Goal: Task Accomplishment & Management: Complete application form

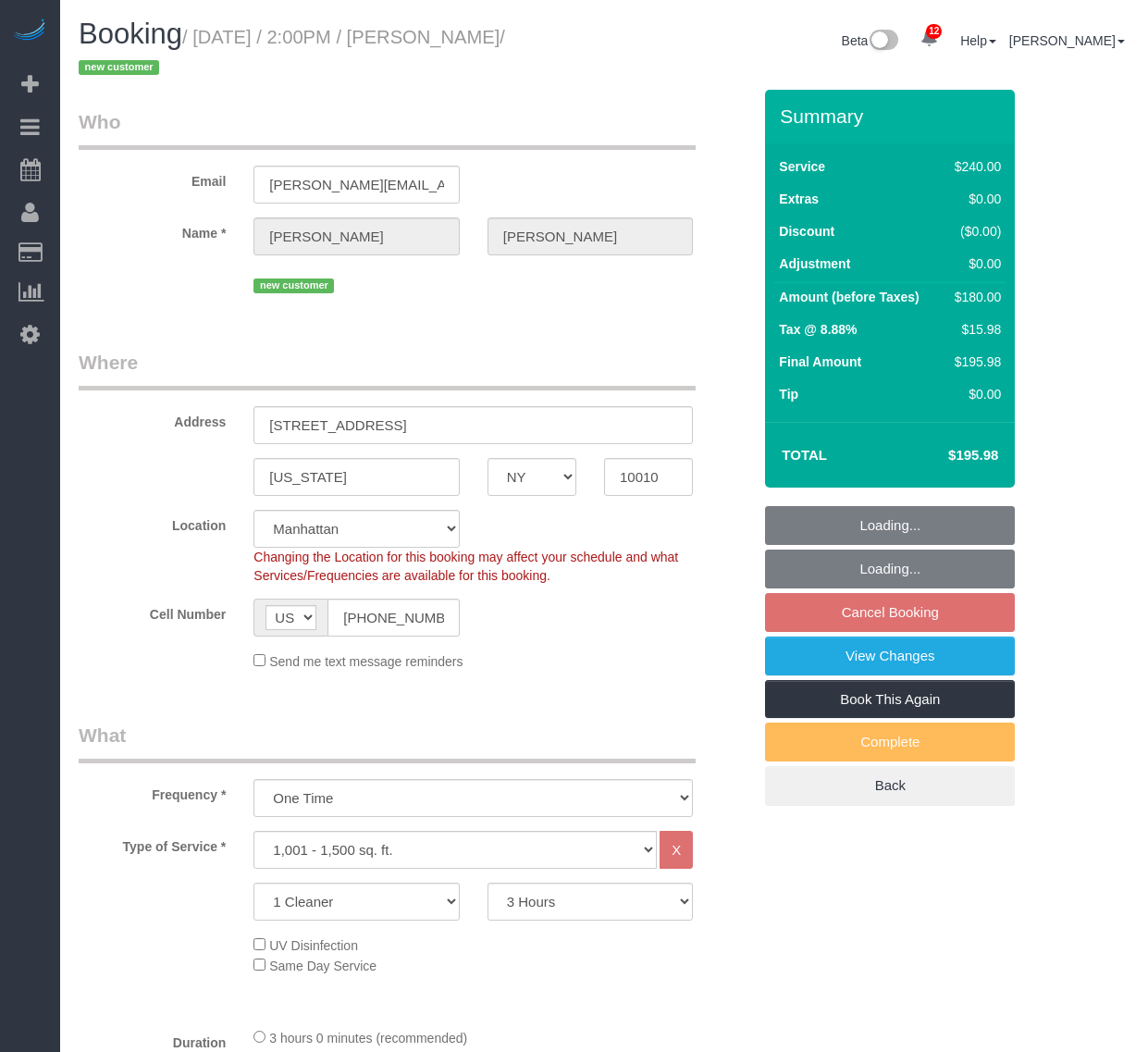
select select "NY"
select select "180"
select select "spot6"
select select "number:58"
select select "number:74"
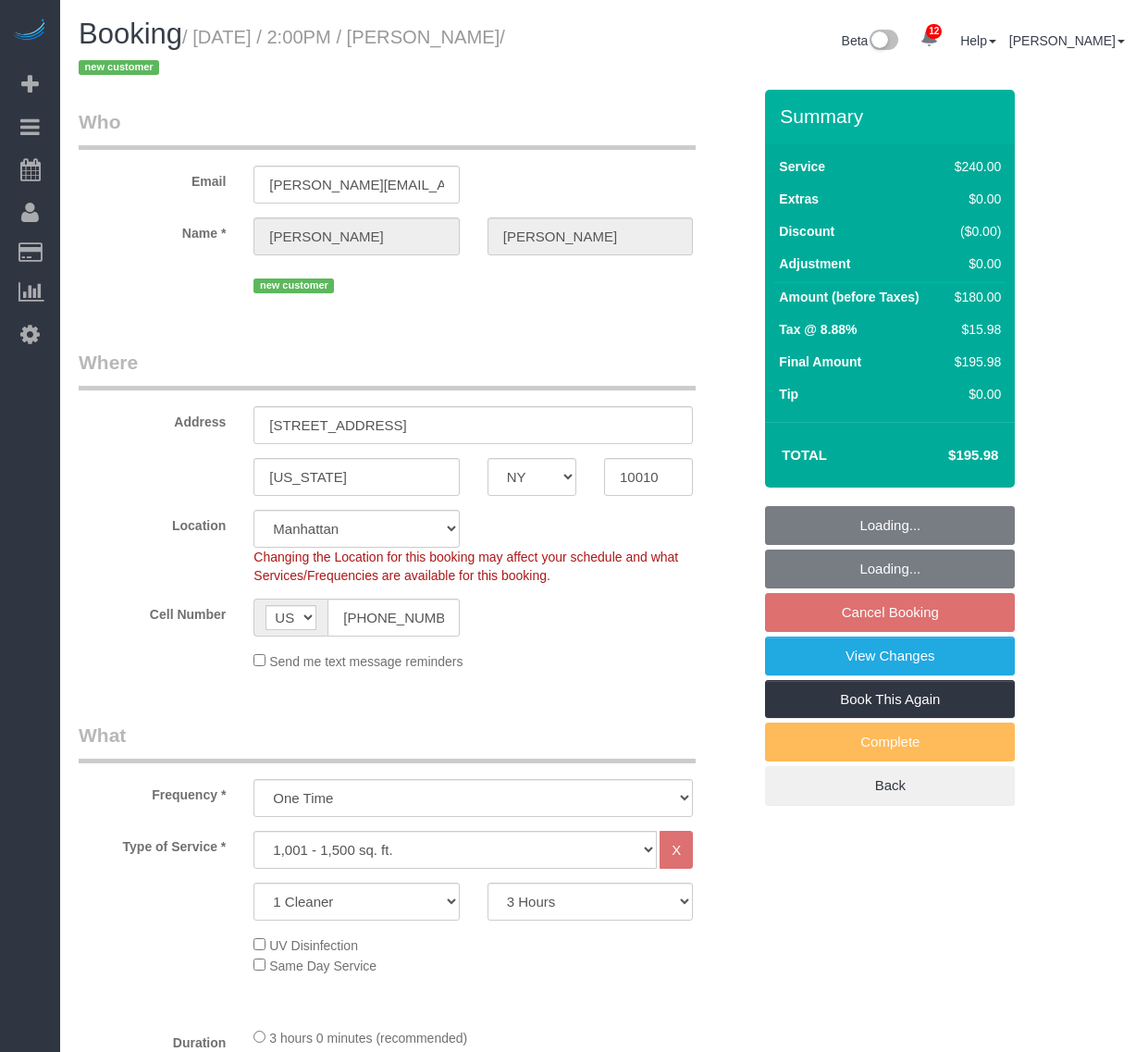
select select "number:15"
select select "number:5"
select select "NY"
select select "180"
select select "number:58"
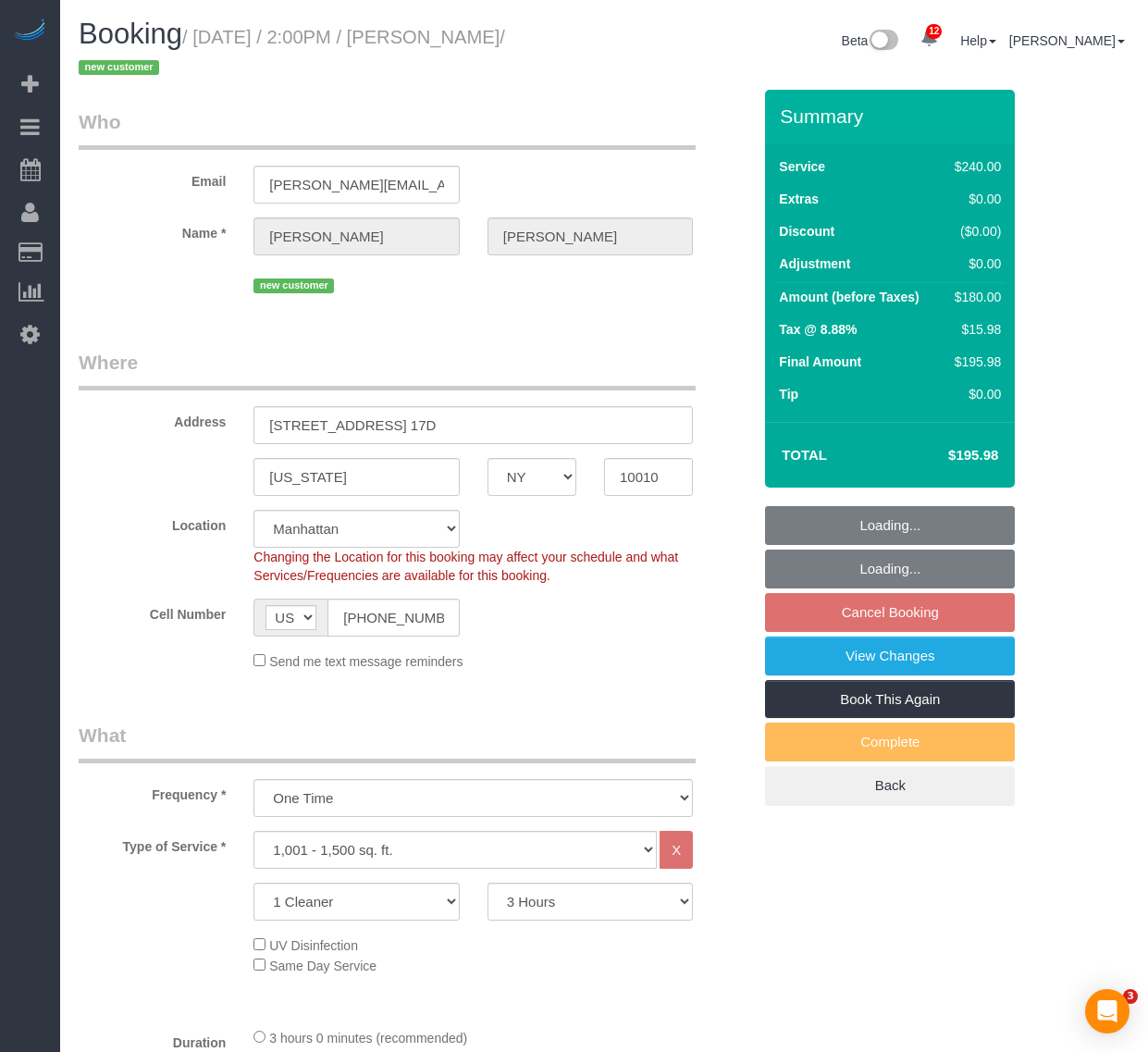
select select "number:74"
select select "number:15"
select select "number:5"
select select "object:1378"
select select "spot6"
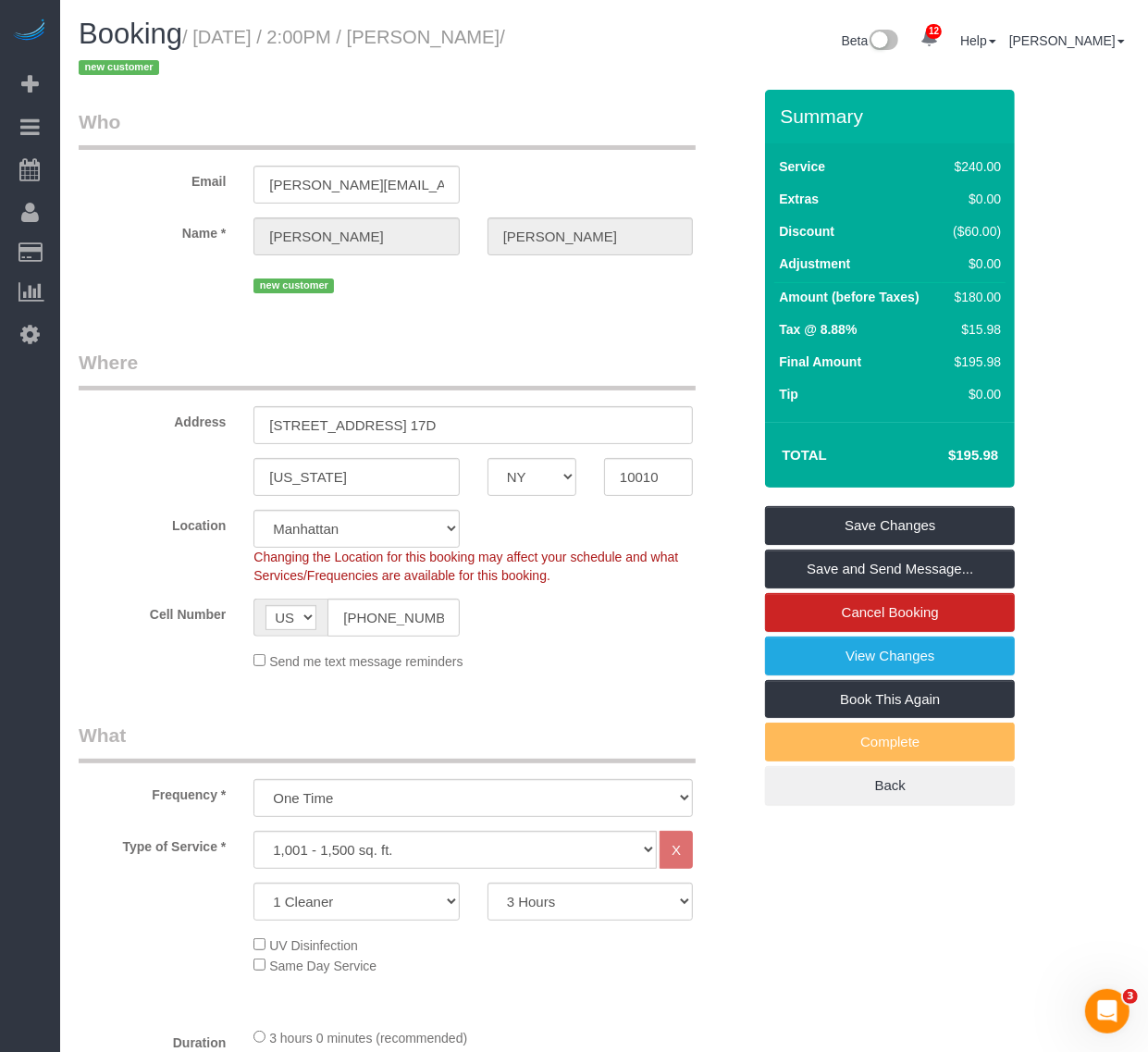
drag, startPoint x: 714, startPoint y: 353, endPoint x: 412, endPoint y: 431, distance: 311.9
click at [714, 353] on div "Address 55 West 25th Street, Apt. 17D" at bounding box center [415, 396] width 700 height 95
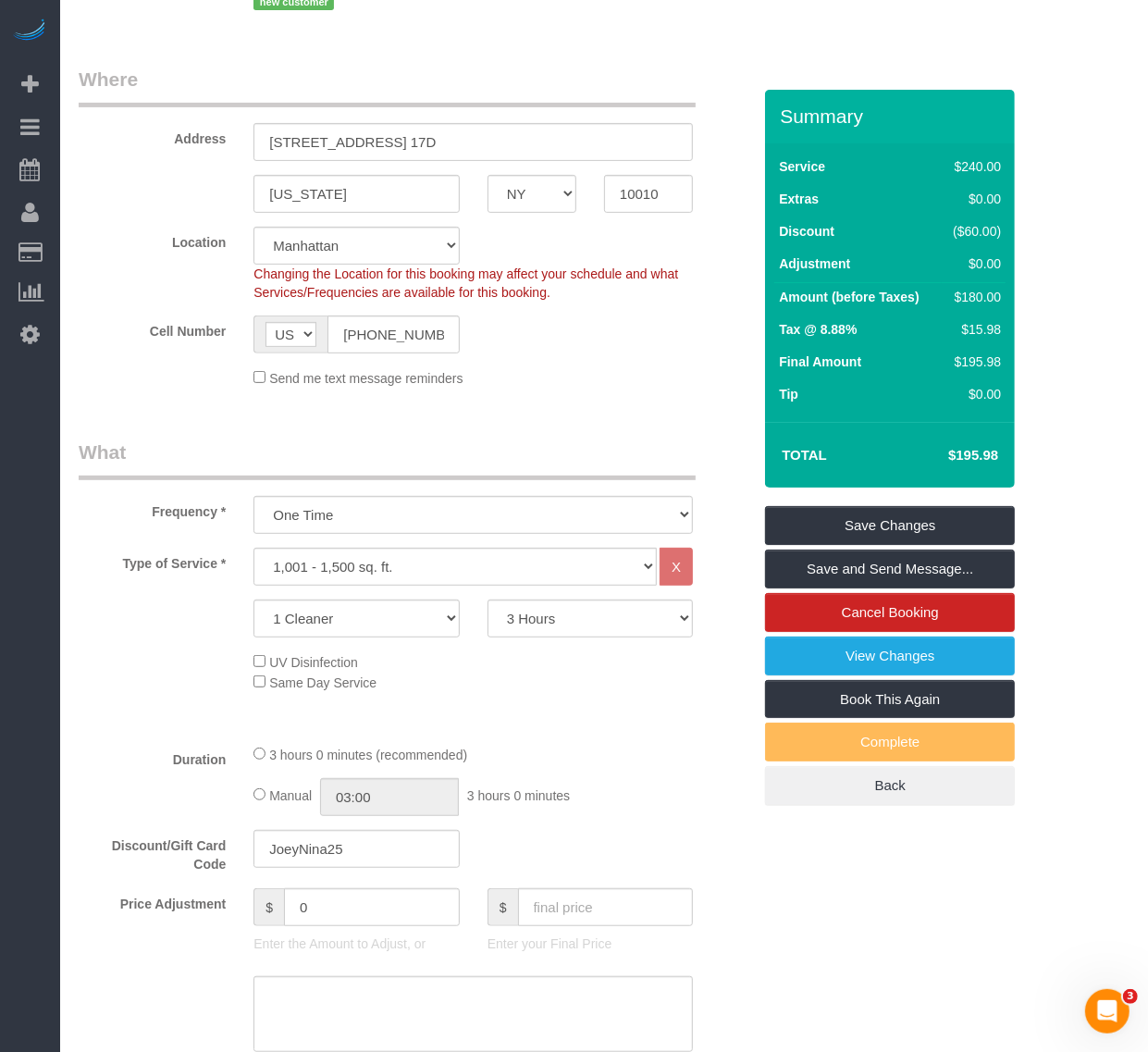
scroll to position [347, 0]
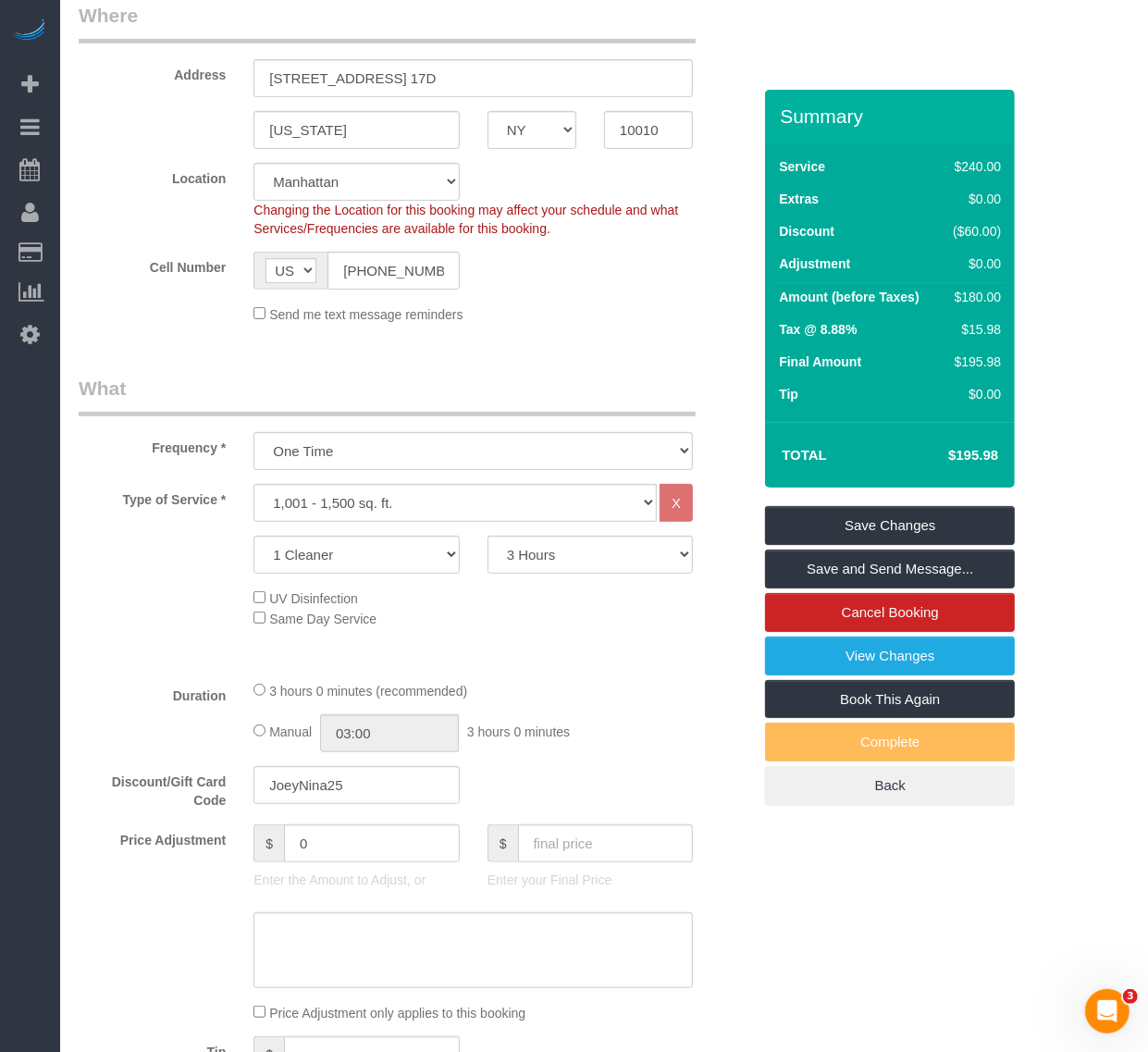
click at [424, 509] on select "Under 1,000 sq. ft. 1,001 - 1,500 sq. ft. 1,500+ sq. ft. Custom Cleaning Office…" at bounding box center [455, 503] width 403 height 38
click at [685, 631] on div "Type of Service * Under 1,000 sq. ft. 1,001 - 1,500 sq. ft. 1,500+ sq. ft. Cust…" at bounding box center [415, 574] width 672 height 181
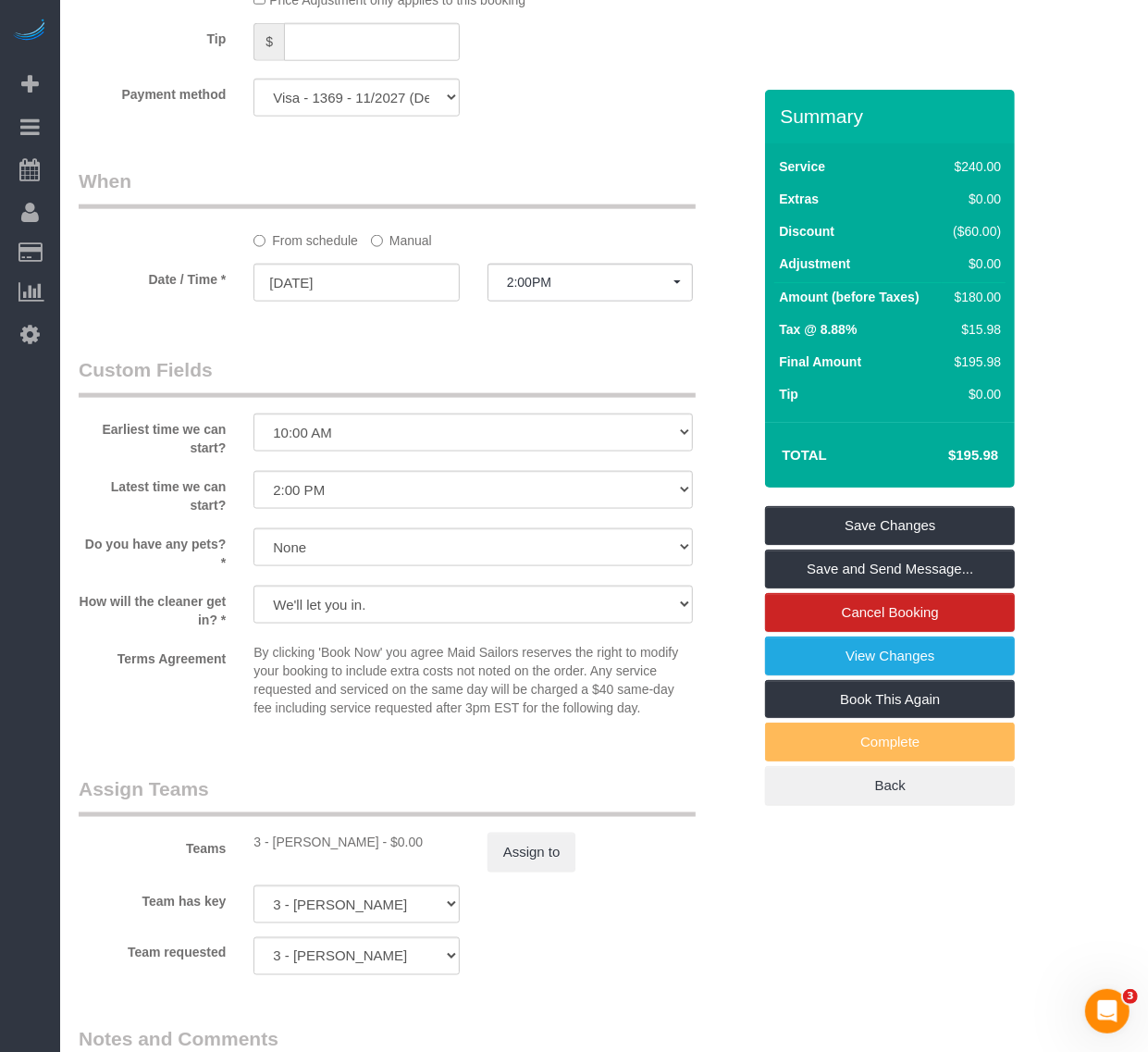
scroll to position [1851, 0]
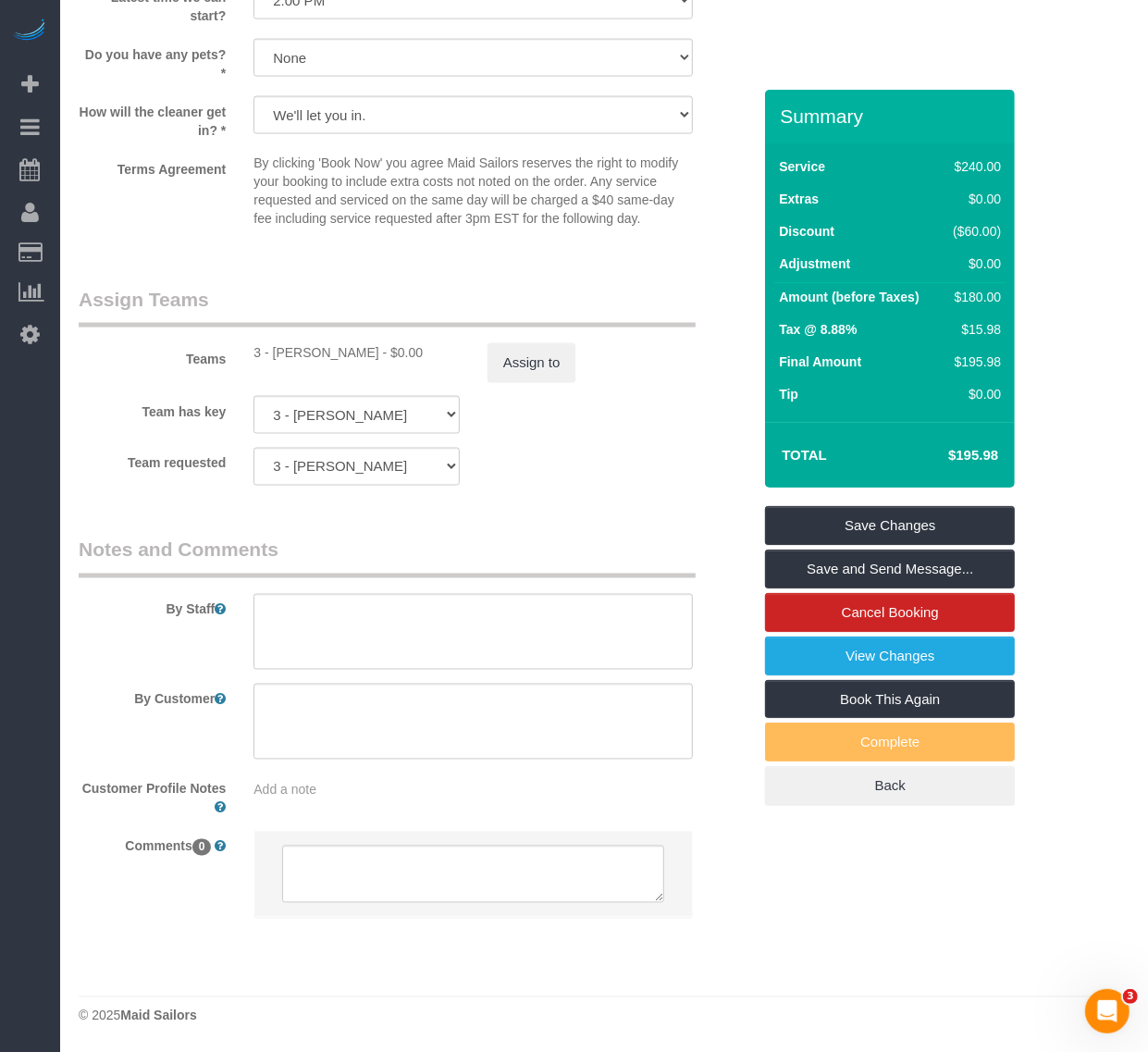
click at [304, 789] on span "Add a note" at bounding box center [285, 791] width 63 height 15
drag, startPoint x: 217, startPoint y: 779, endPoint x: 187, endPoint y: 655, distance: 127.6
click at [88, 779] on label "Customer Profile Notes" at bounding box center [152, 795] width 175 height 43
click at [646, 540] on legend "Notes and Comments" at bounding box center [387, 557] width 617 height 41
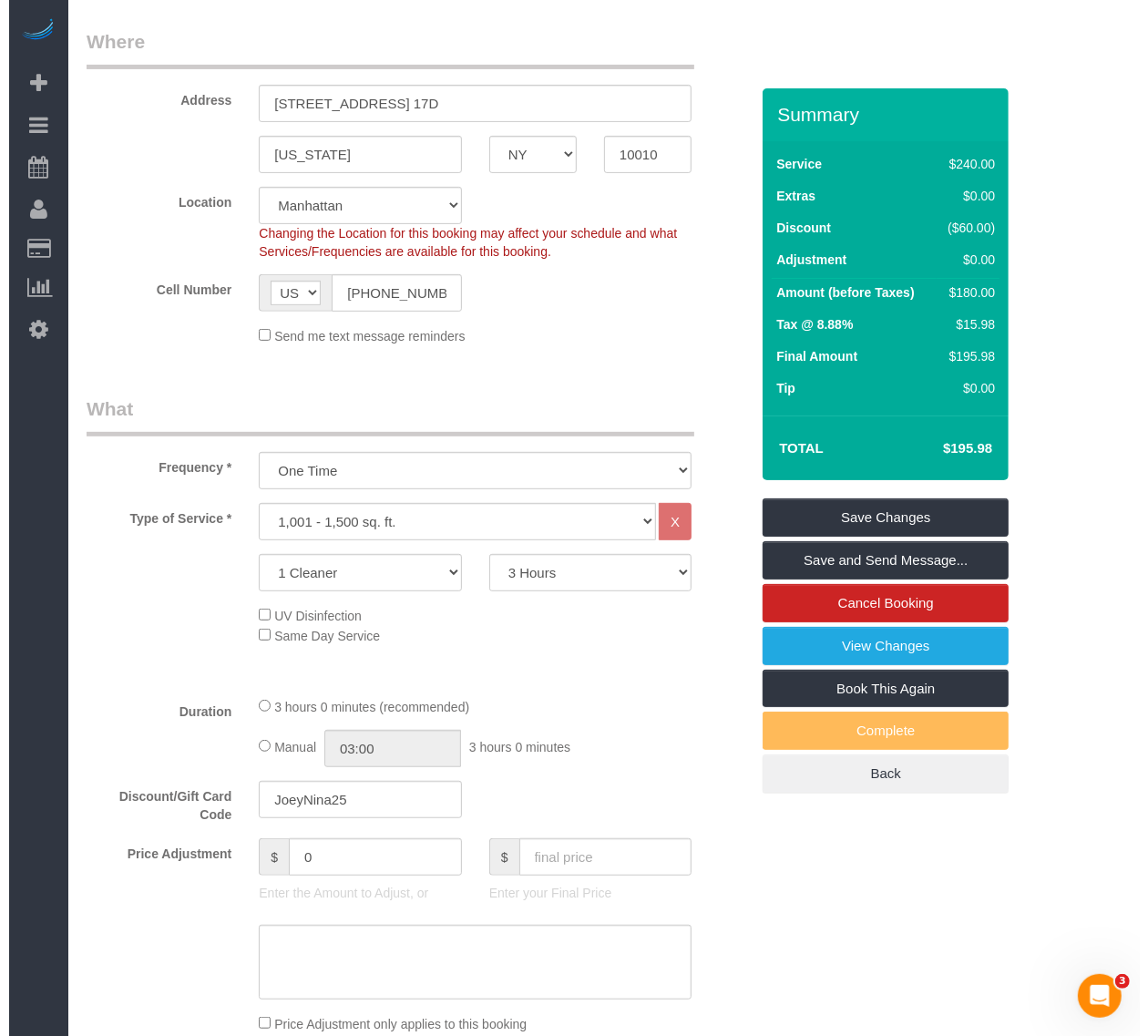
scroll to position [343, 0]
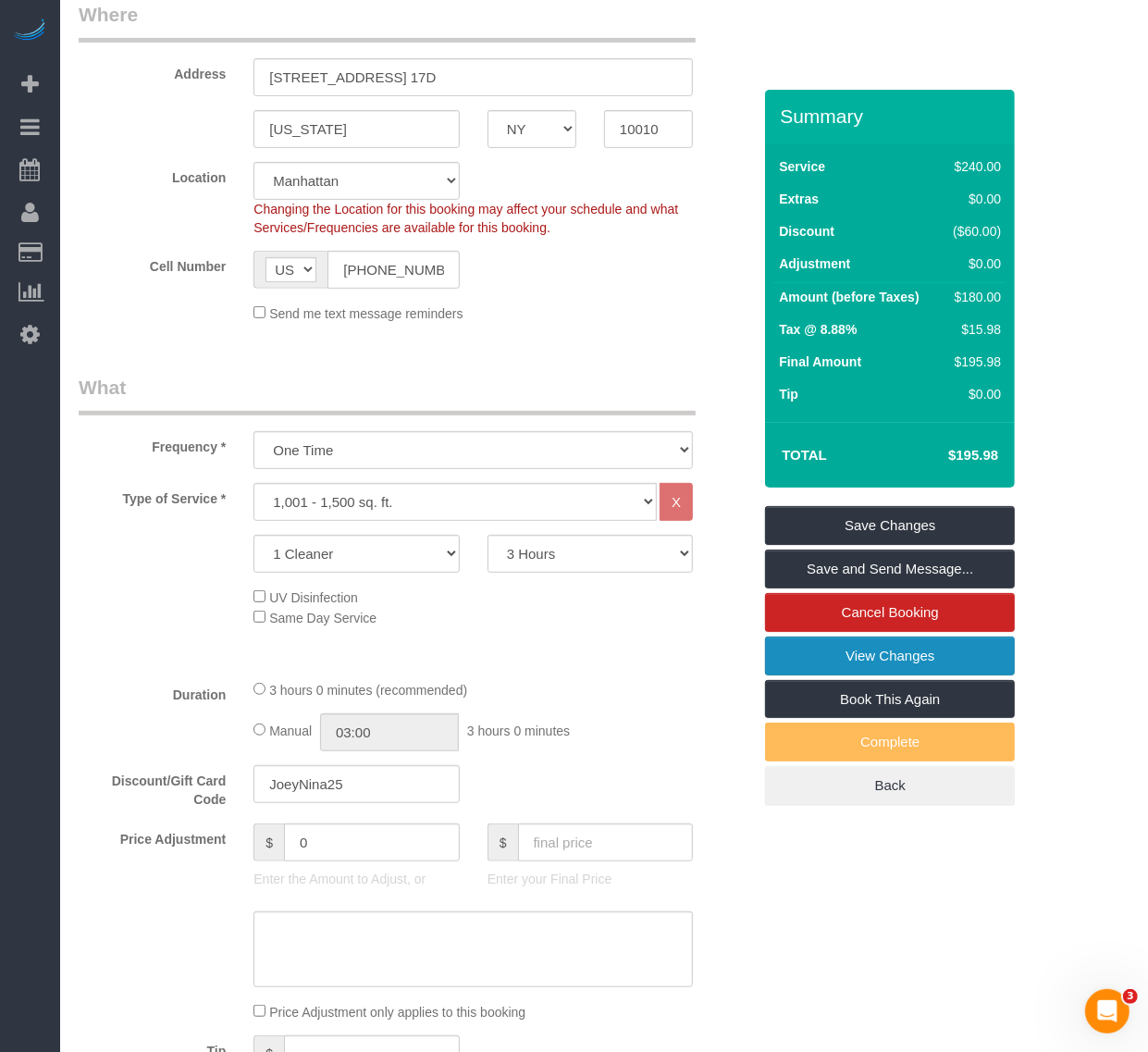
click at [854, 645] on link "View Changes" at bounding box center [890, 655] width 250 height 39
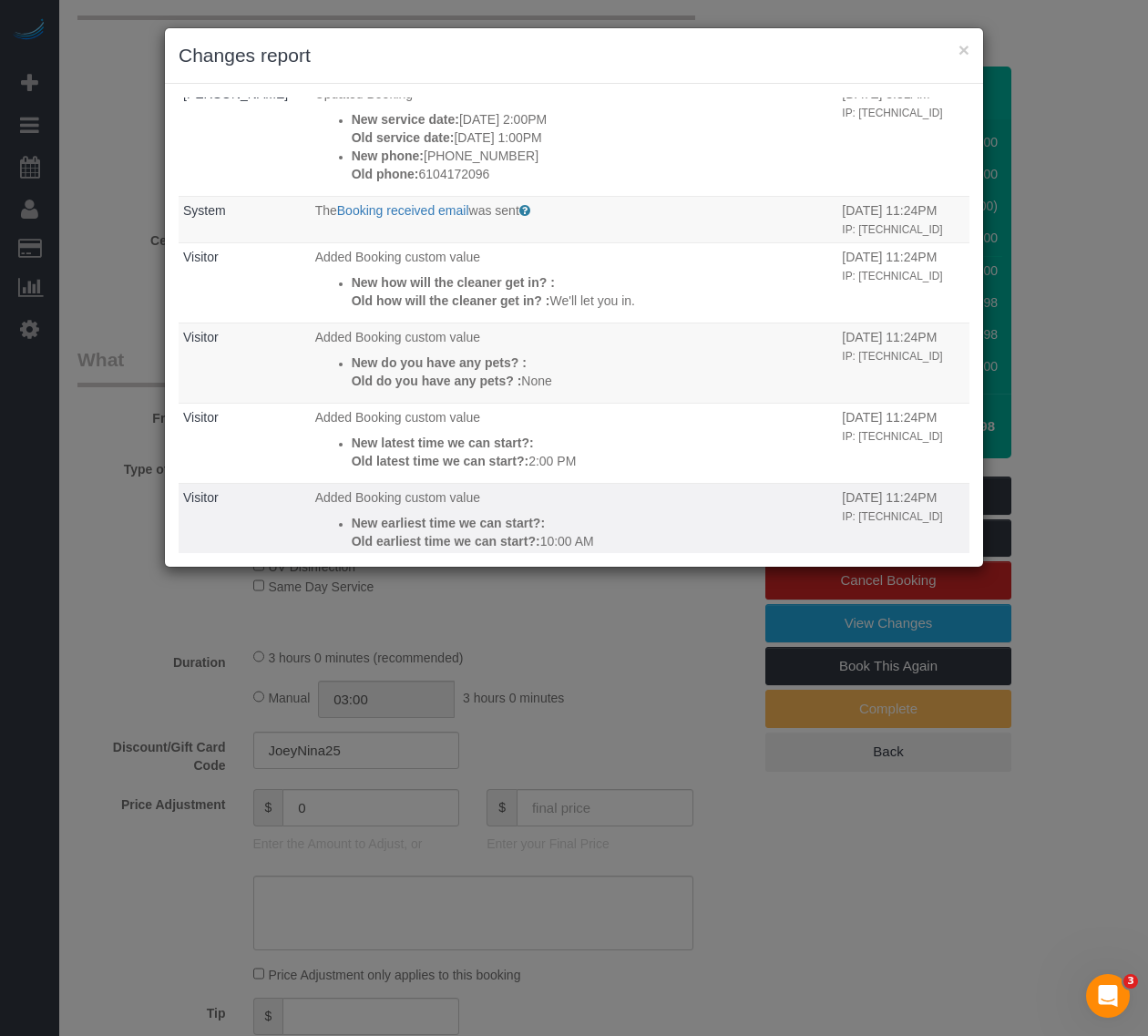
scroll to position [147, 0]
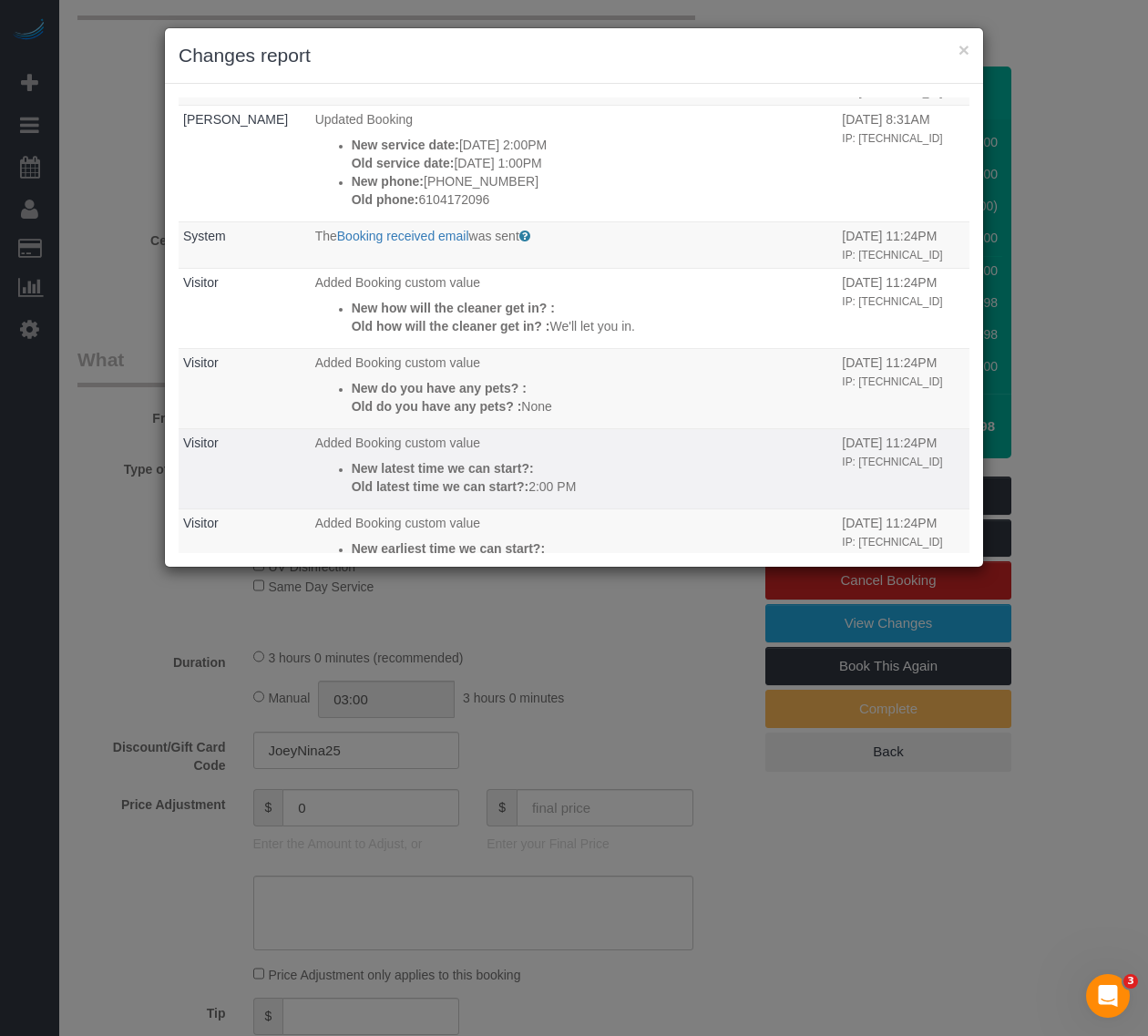
drag, startPoint x: 580, startPoint y: 499, endPoint x: 462, endPoint y: 477, distance: 120.0
click at [462, 477] on td "Added Booking custom value New latest time we can start?: Old latest time we ca…" at bounding box center [575, 468] width 528 height 81
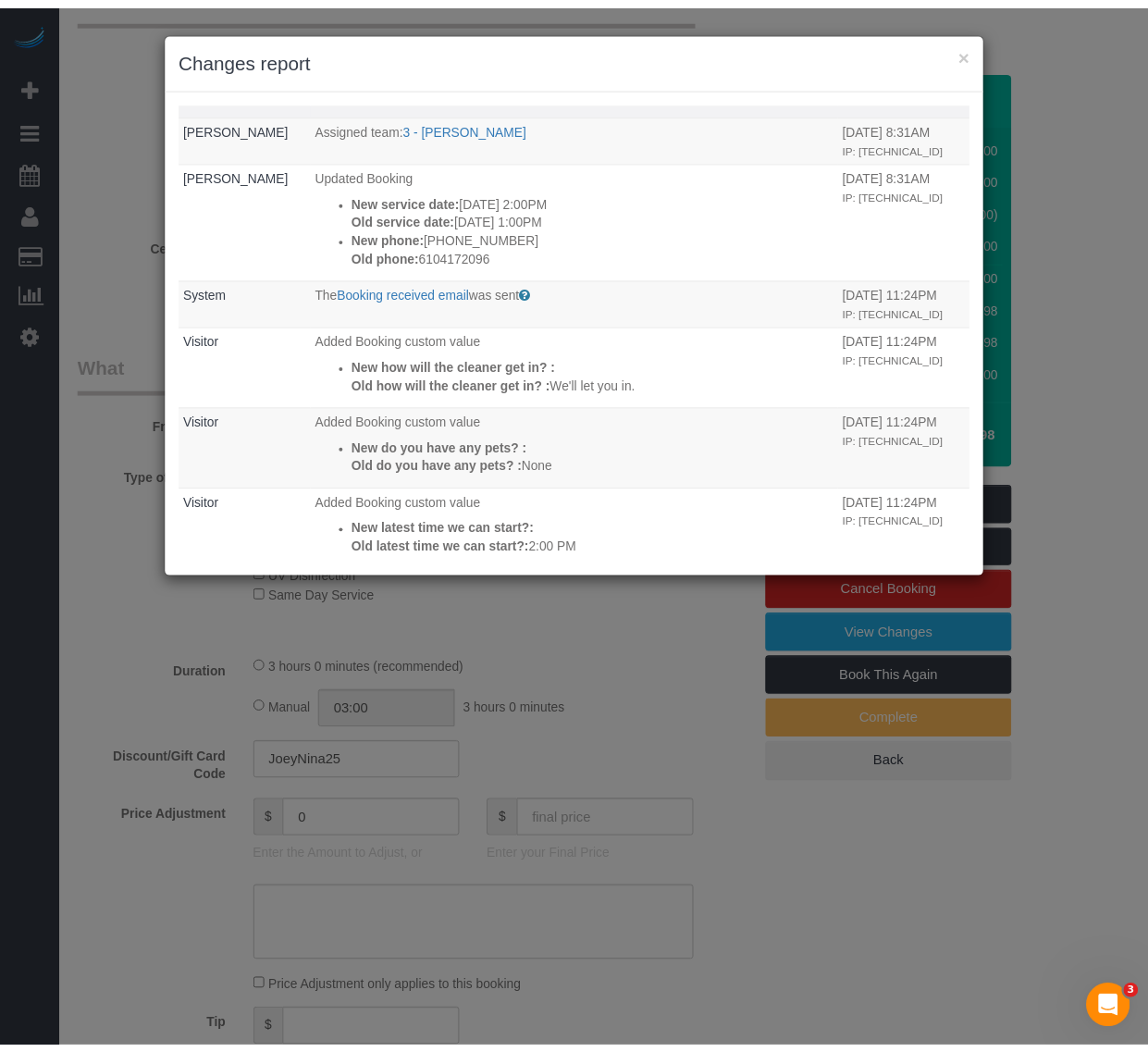
scroll to position [34, 0]
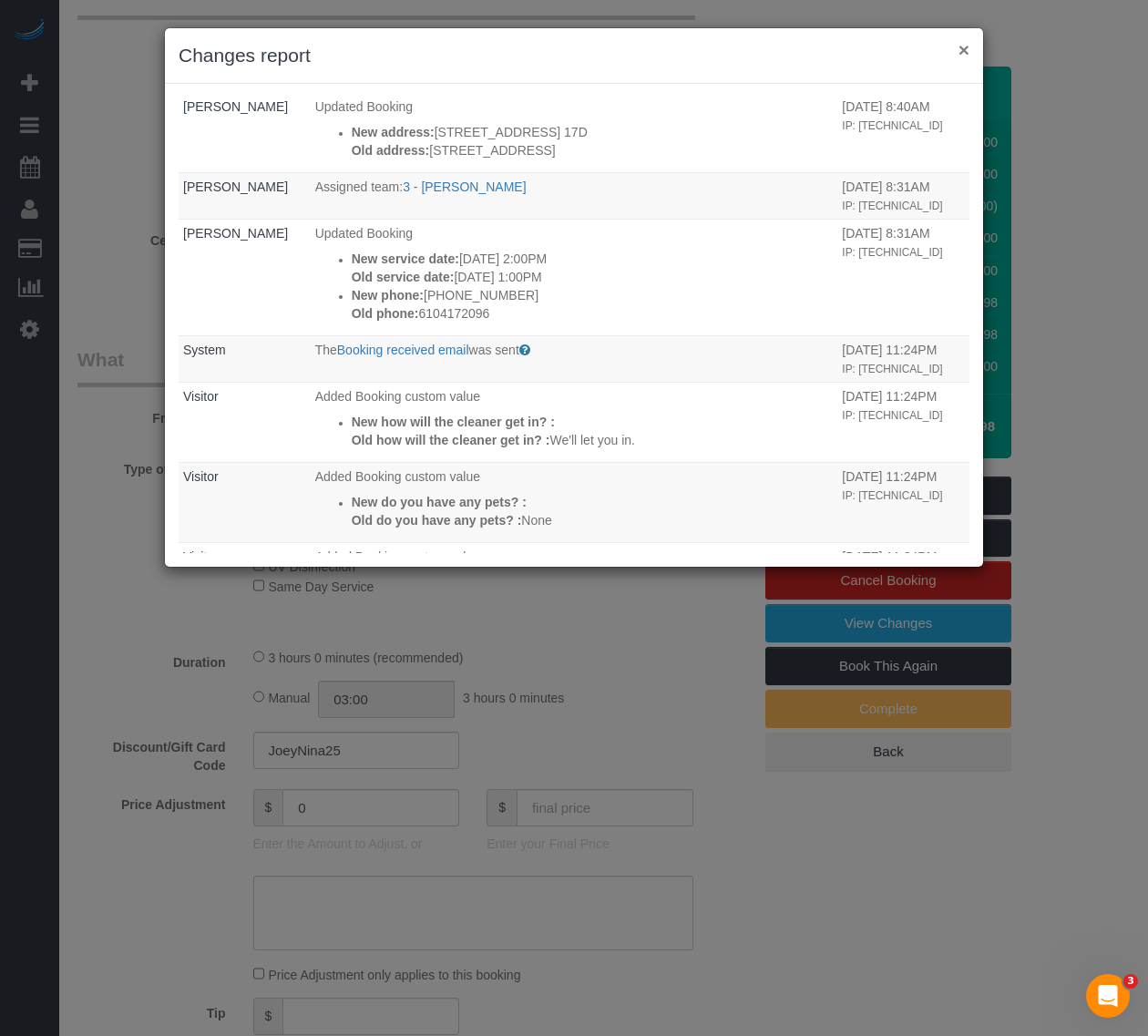
click at [962, 52] on button "×" at bounding box center [964, 49] width 11 height 19
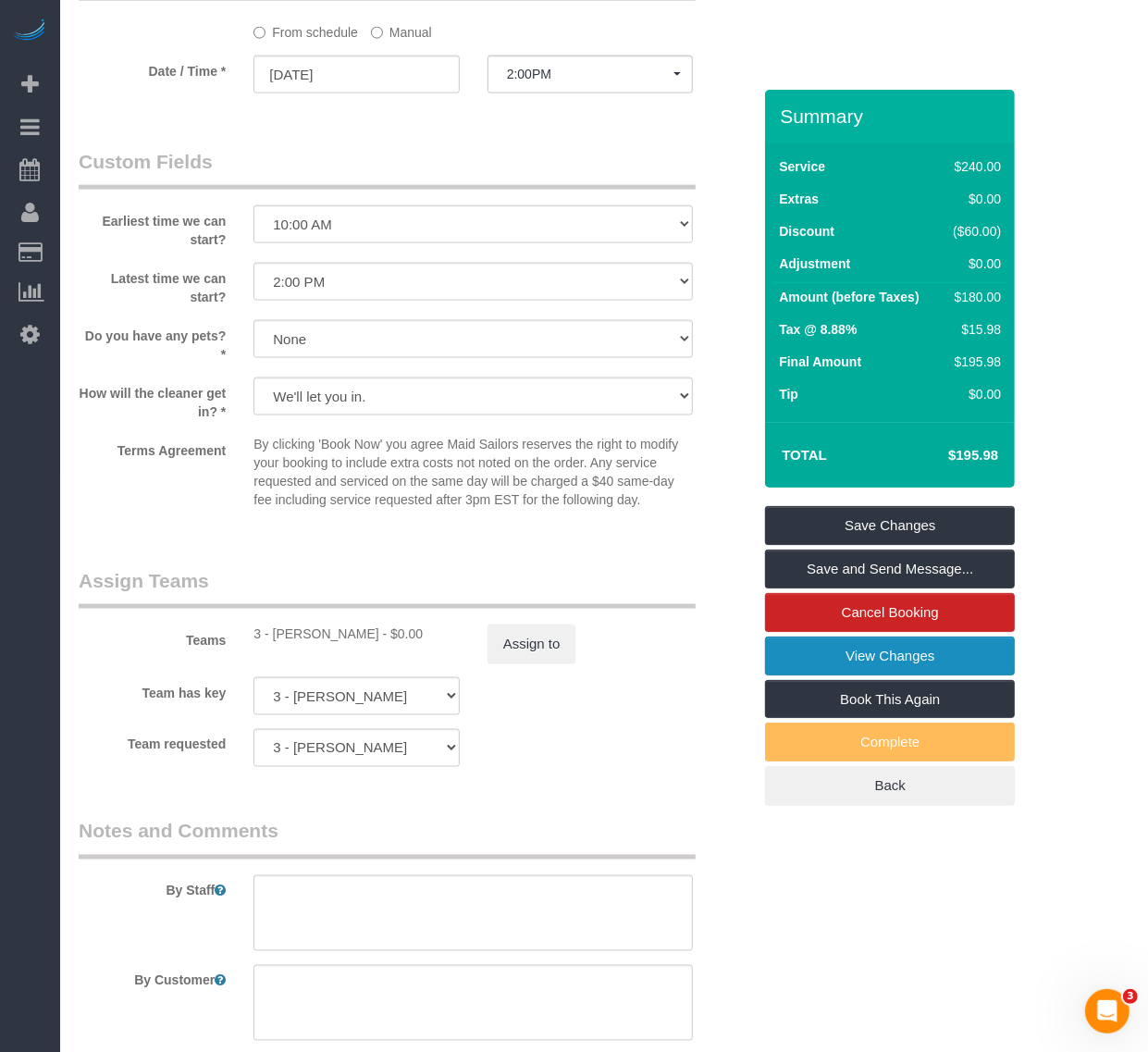
scroll to position [1619, 0]
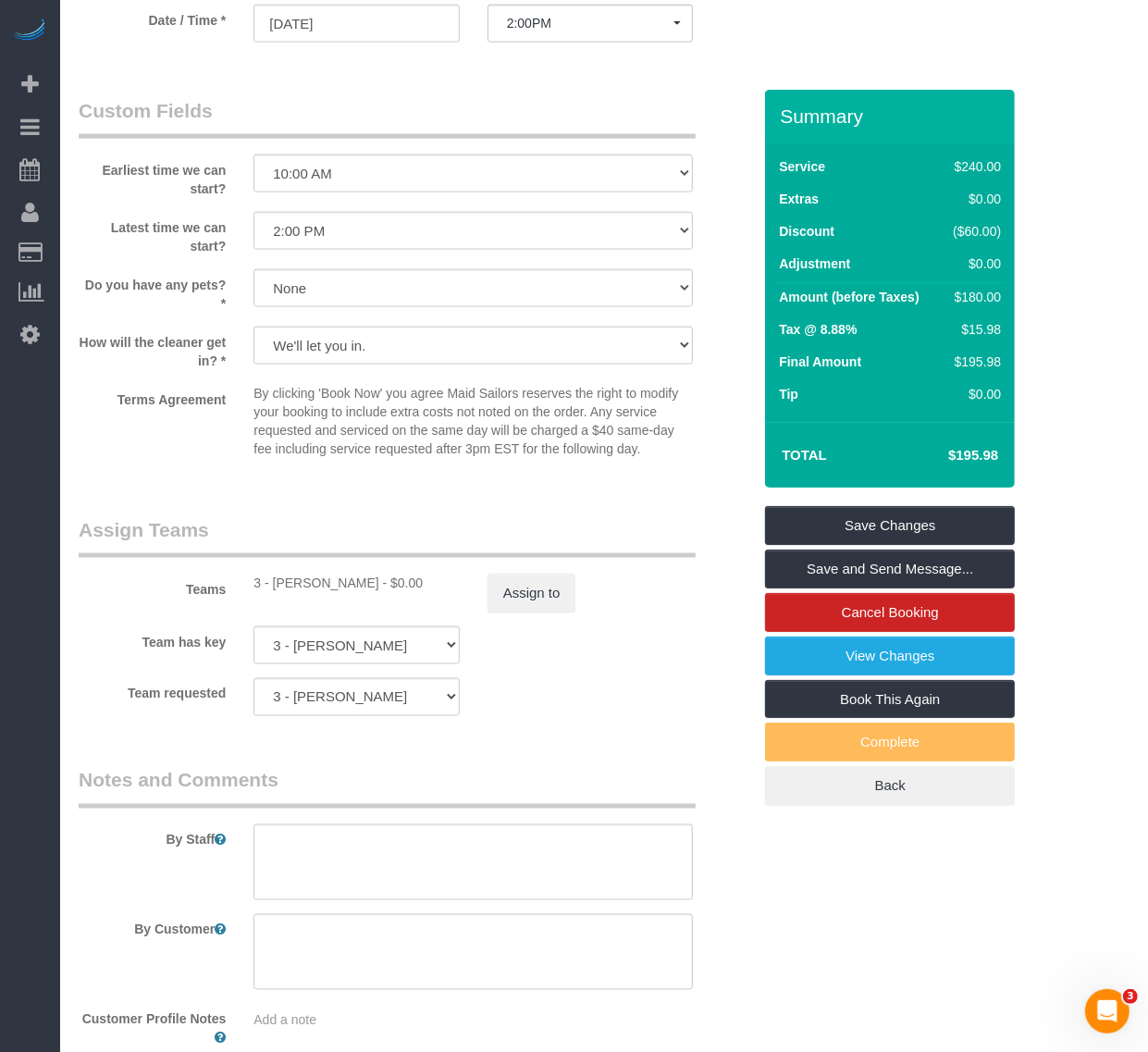
click at [701, 708] on div "Team requested 3 - Geraldin Bastidas 000- Donna Mercado 000 - Partnerships 000 …" at bounding box center [415, 697] width 700 height 38
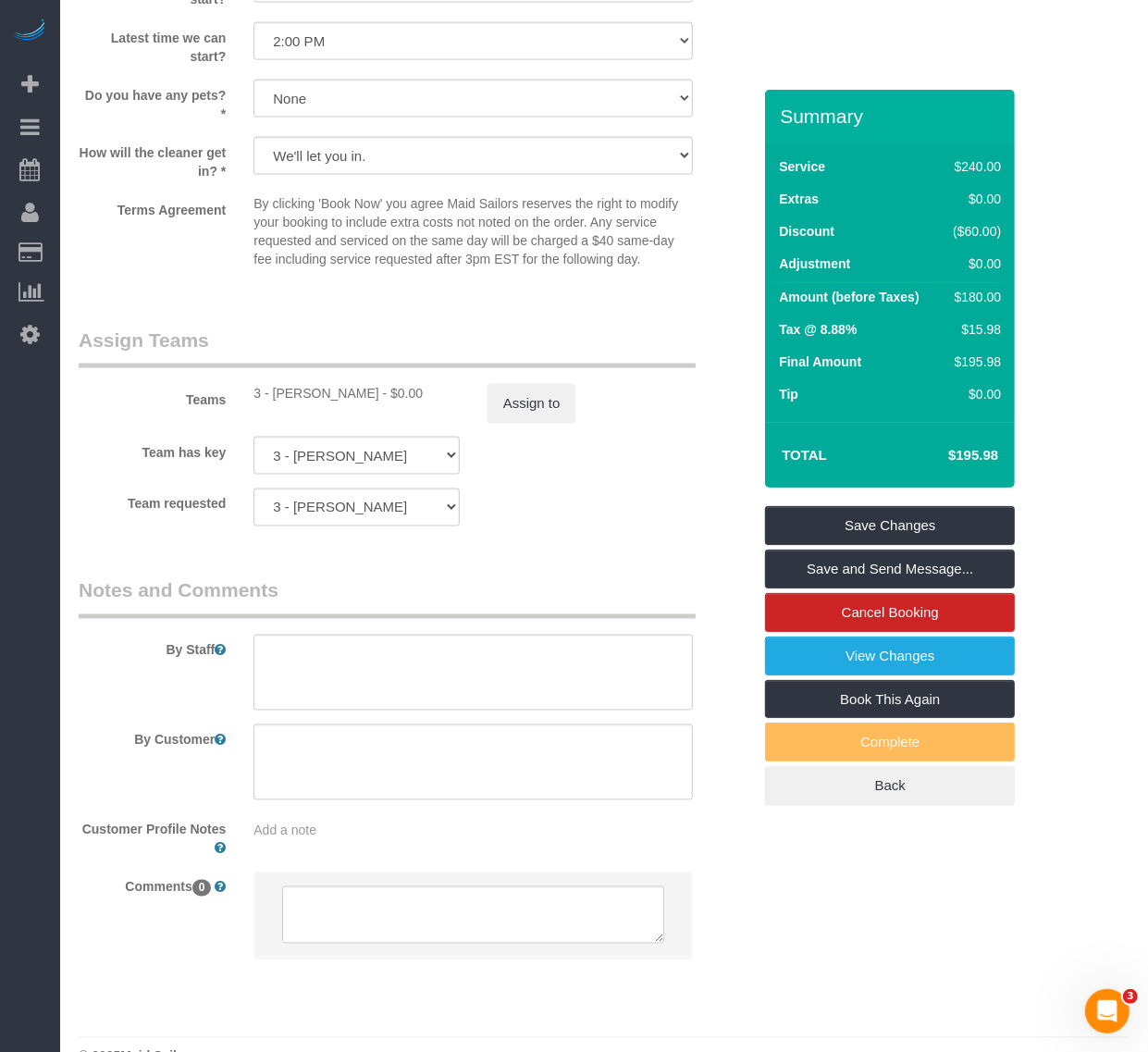
scroll to position [1851, 0]
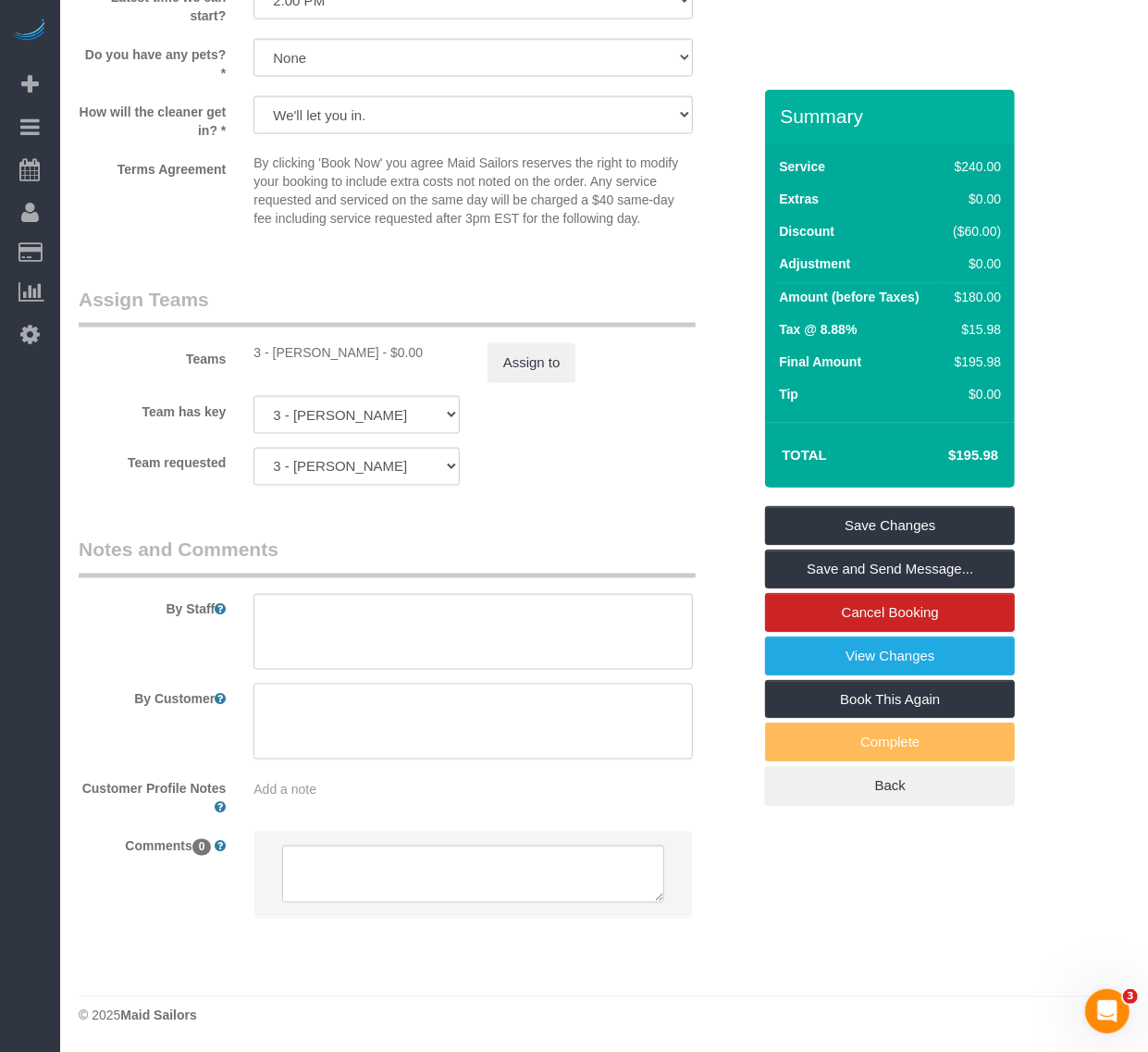
click at [440, 718] on textarea at bounding box center [473, 721] width 439 height 76
click at [26, 549] on div "12 Beta Your Notifications You have 0 alerts × You have 7 to charge for 08/19/2…" at bounding box center [30, 526] width 60 height 1052
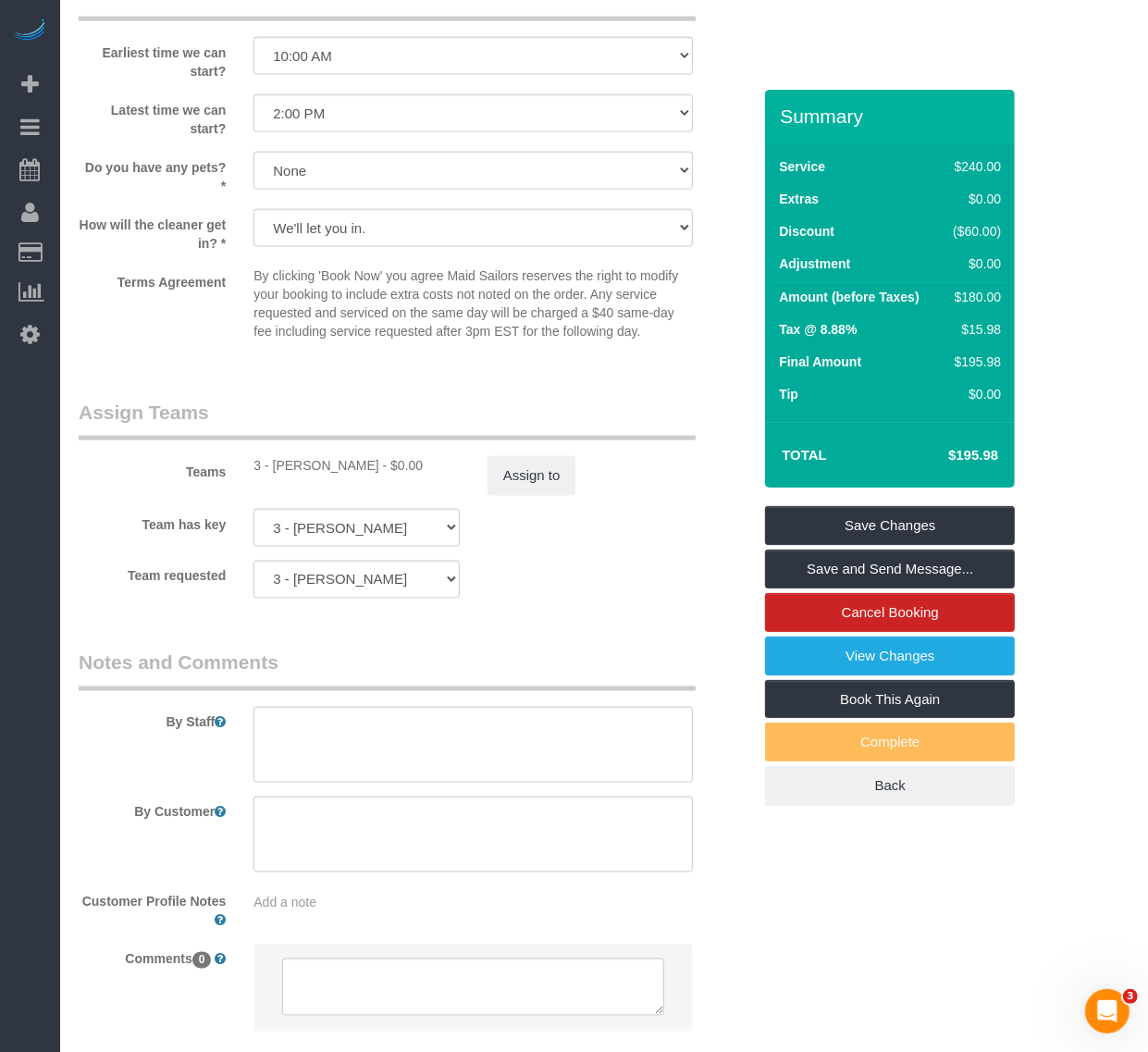
scroll to position [1735, 0]
drag, startPoint x: 560, startPoint y: 836, endPoint x: 214, endPoint y: 830, distance: 346.1
click at [209, 831] on div "By Customer" at bounding box center [415, 835] width 700 height 76
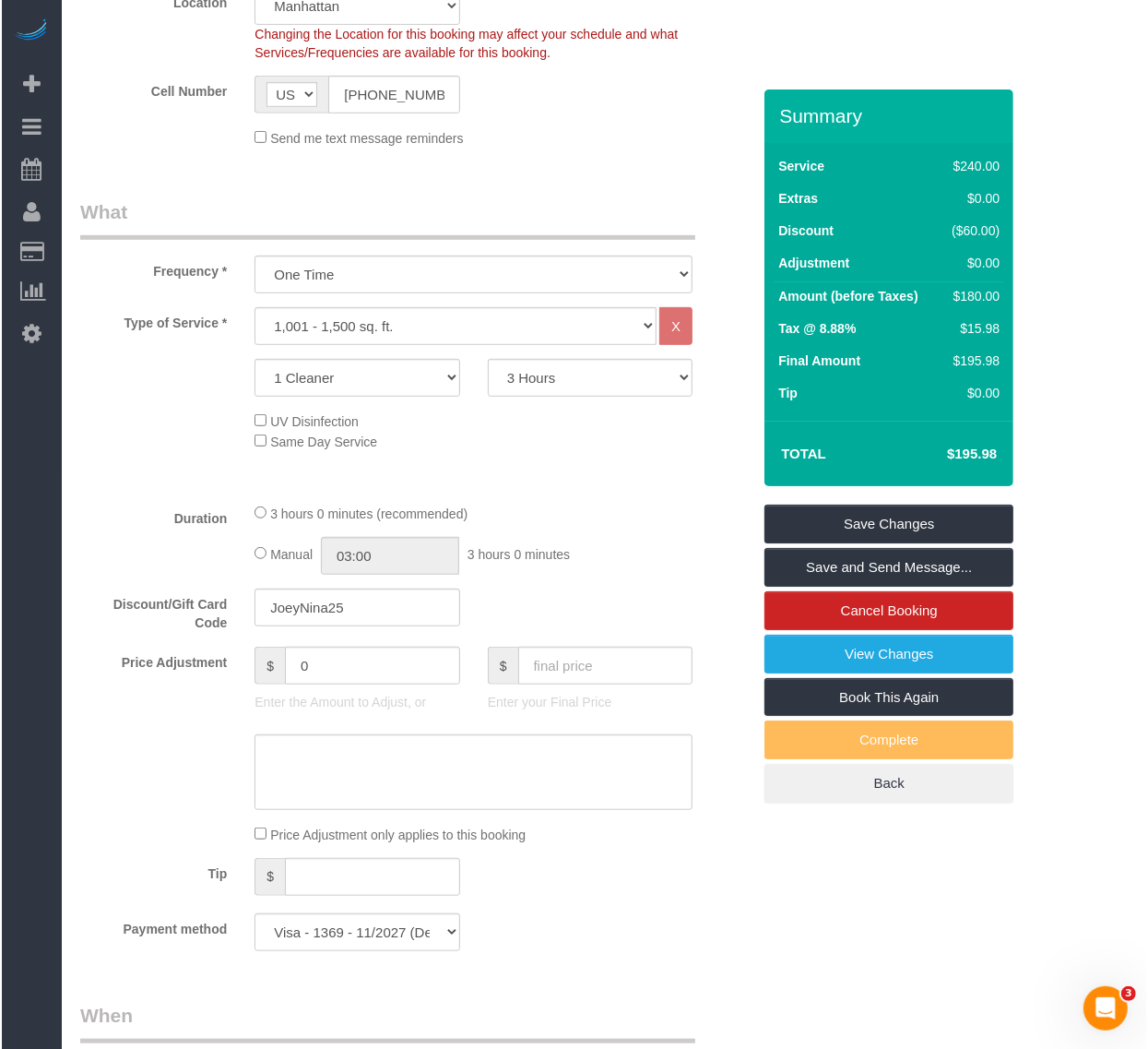
scroll to position [462, 0]
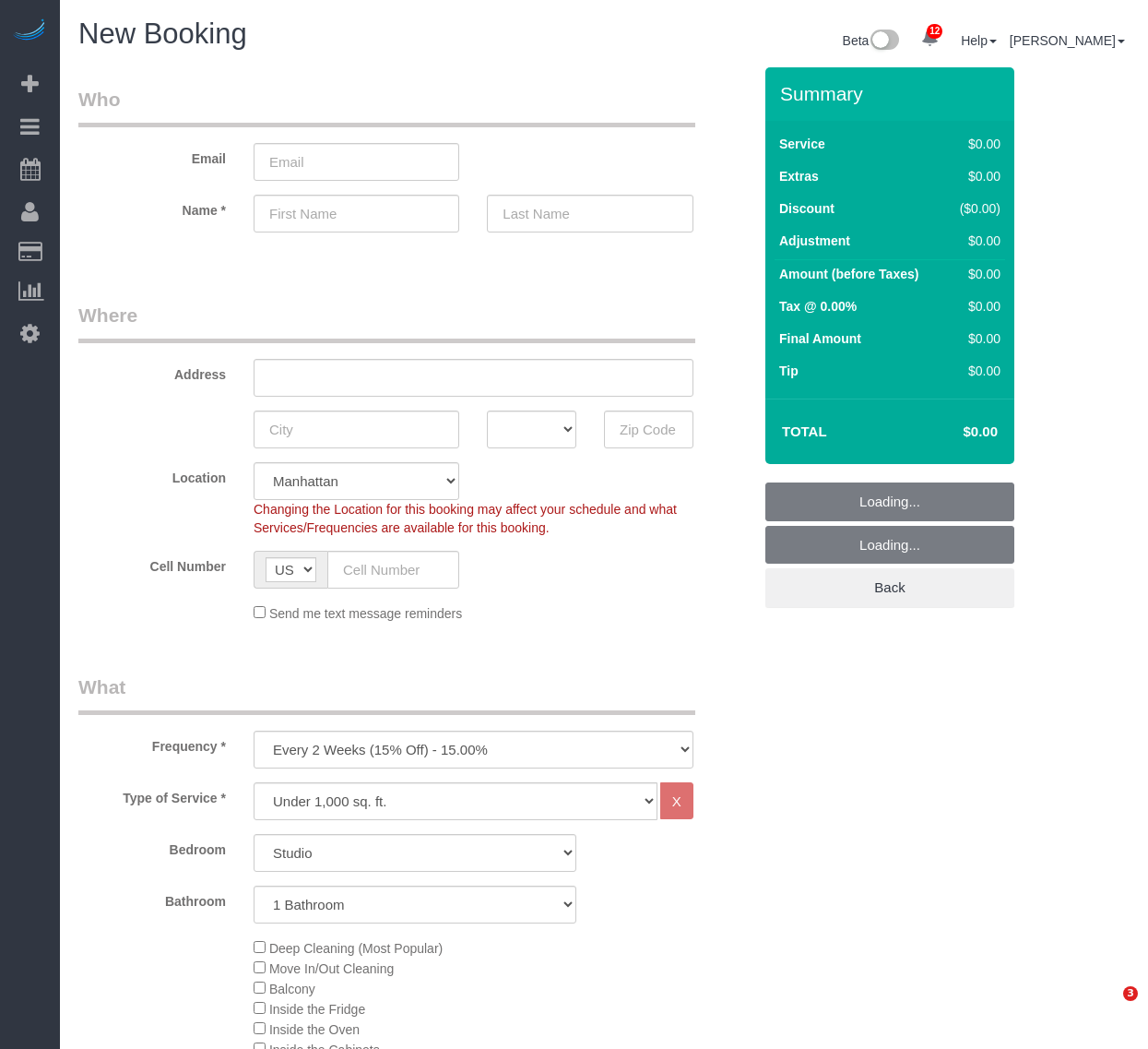
select select "number:89"
select select "number:90"
select select "object:1588"
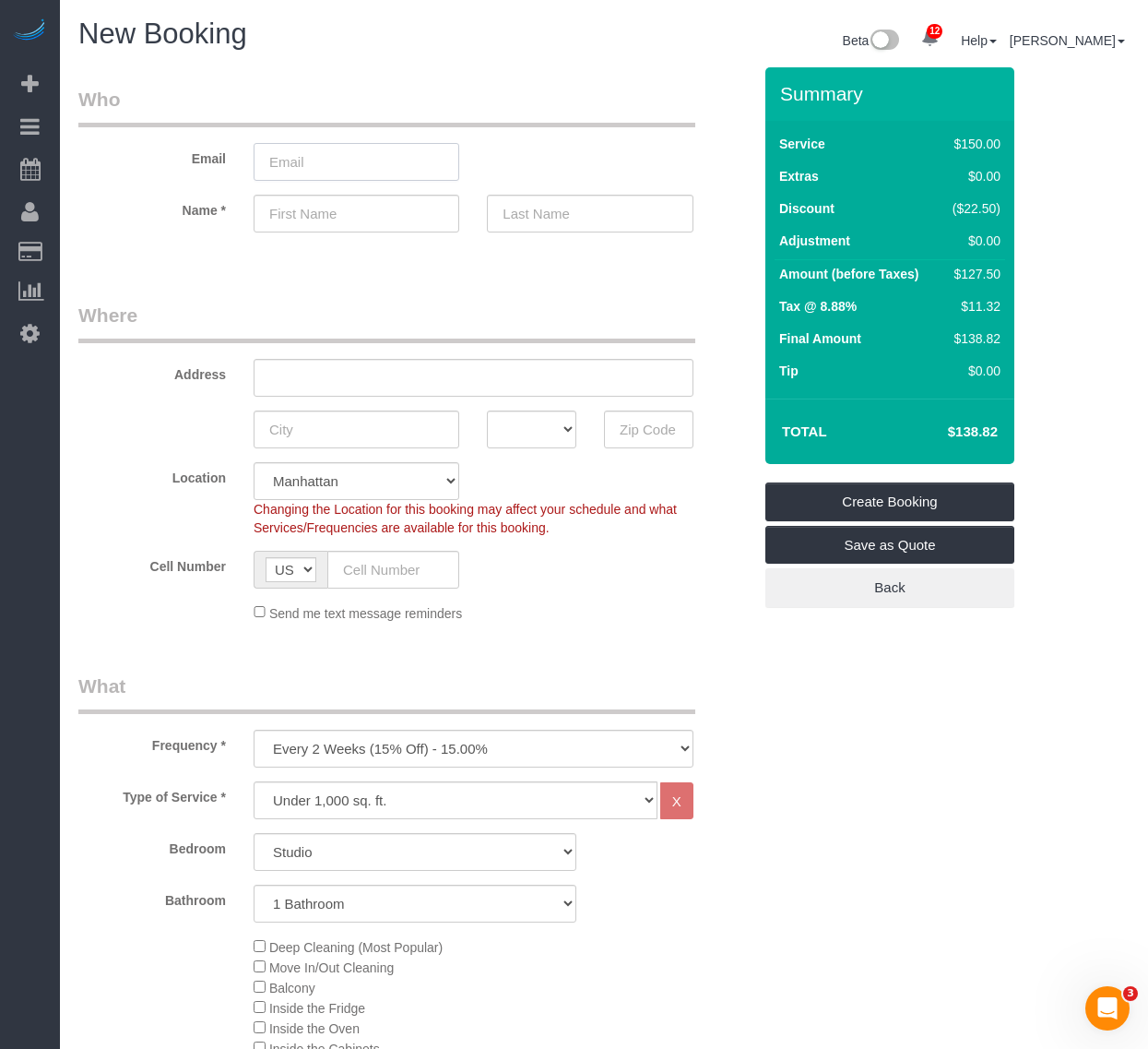
click at [338, 164] on input "email" at bounding box center [356, 162] width 205 height 37
paste input "mgedanken99@gmail.com"
type input "mgedanken99@gmail.com"
click at [388, 229] on input "text" at bounding box center [356, 214] width 205 height 37
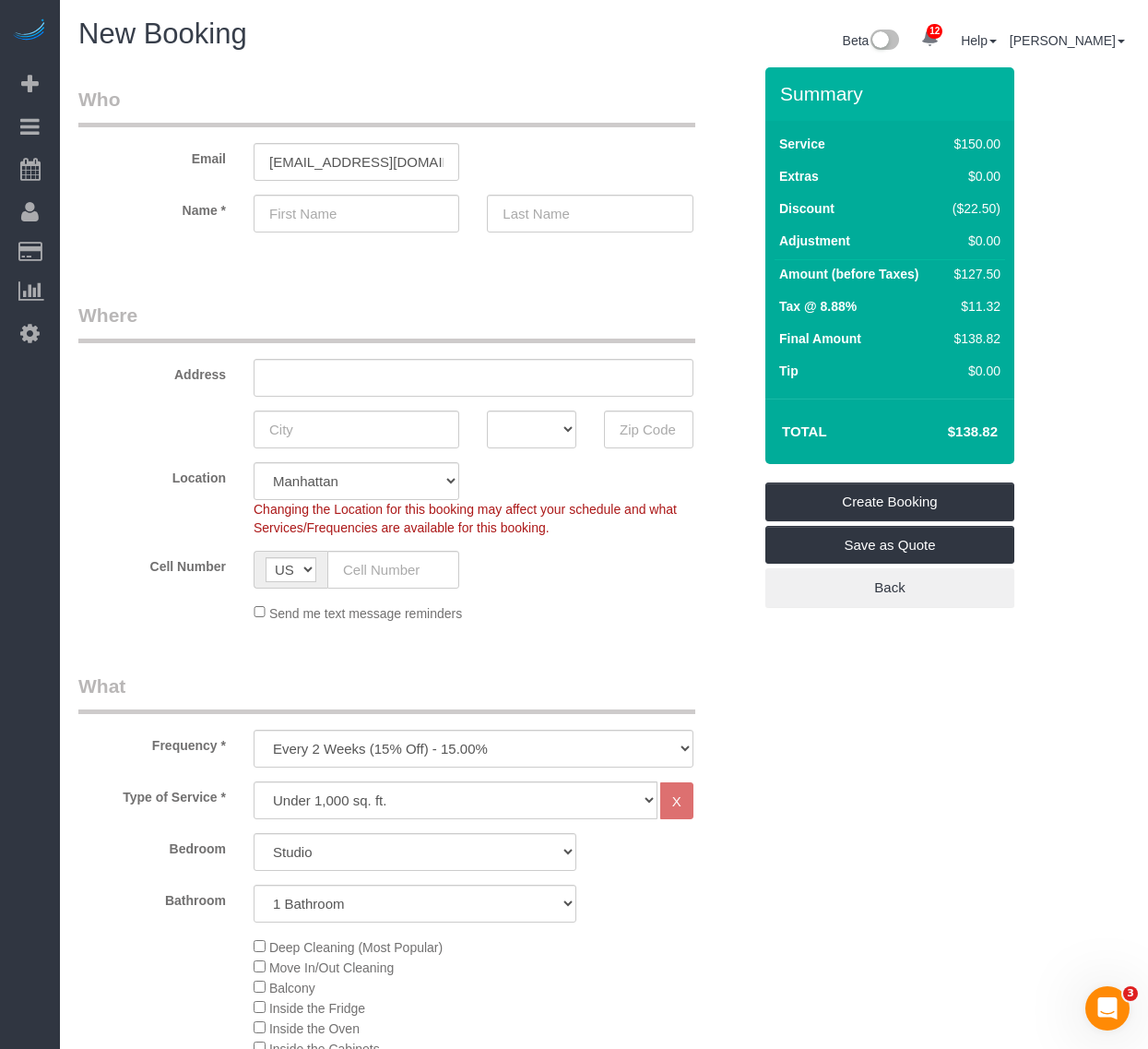
click at [431, 752] on select "One Time Weekly (20% Off) - 20.00% Every 2 Weeks (15% Off) - 15.00% Every 4 Wee…" at bounding box center [473, 748] width 440 height 37
select select "object:1589"
click at [254, 729] on select "One Time Weekly (20% Off) - 20.00% Every 2 Weeks (15% Off) - 15.00% Every 4 Wee…" at bounding box center [473, 748] width 440 height 37
drag, startPoint x: 370, startPoint y: 790, endPoint x: 377, endPoint y: 808, distance: 19.3
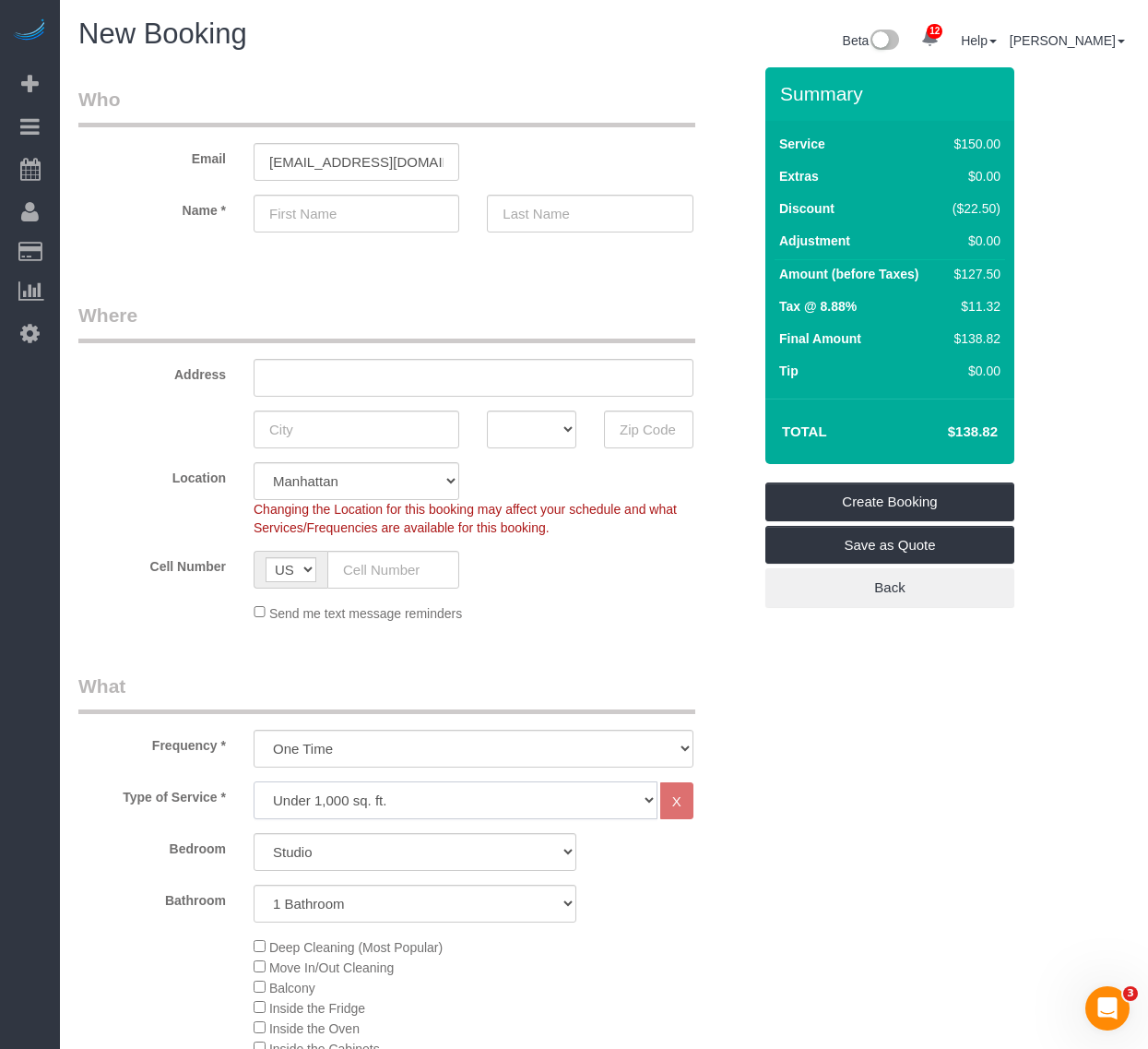
click at [370, 790] on select "Under 1,000 sq. ft. 1,001 - 1,500 sq. ft. 1,500+ sq. ft. Custom Cleaning Office…" at bounding box center [455, 801] width 404 height 37
click at [254, 782] on select "Under 1,000 sq. ft. 1,001 - 1,500 sq. ft. 1,500+ sq. ft. Custom Cleaning Office…" at bounding box center [455, 801] width 404 height 37
click at [377, 849] on select "Studio 1 Bedroom 2 Bedrooms 3 Bedrooms" at bounding box center [415, 852] width 322 height 37
select select "1"
click at [254, 833] on select "Studio 1 Bedroom 2 Bedrooms 3 Bedrooms" at bounding box center [415, 852] width 322 height 37
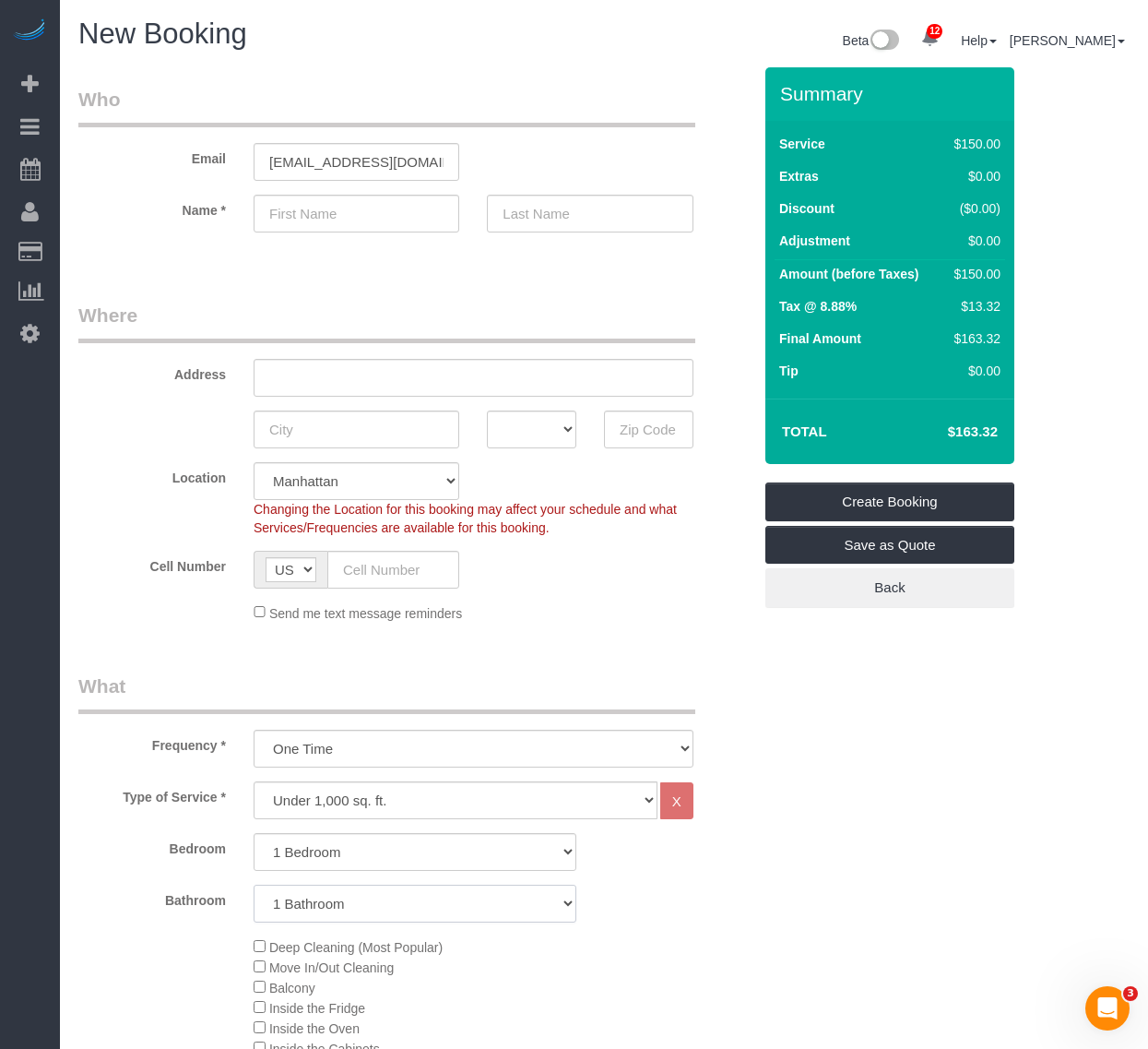
click at [376, 892] on select "1 Bathroom 2 Bathrooms" at bounding box center [415, 904] width 322 height 37
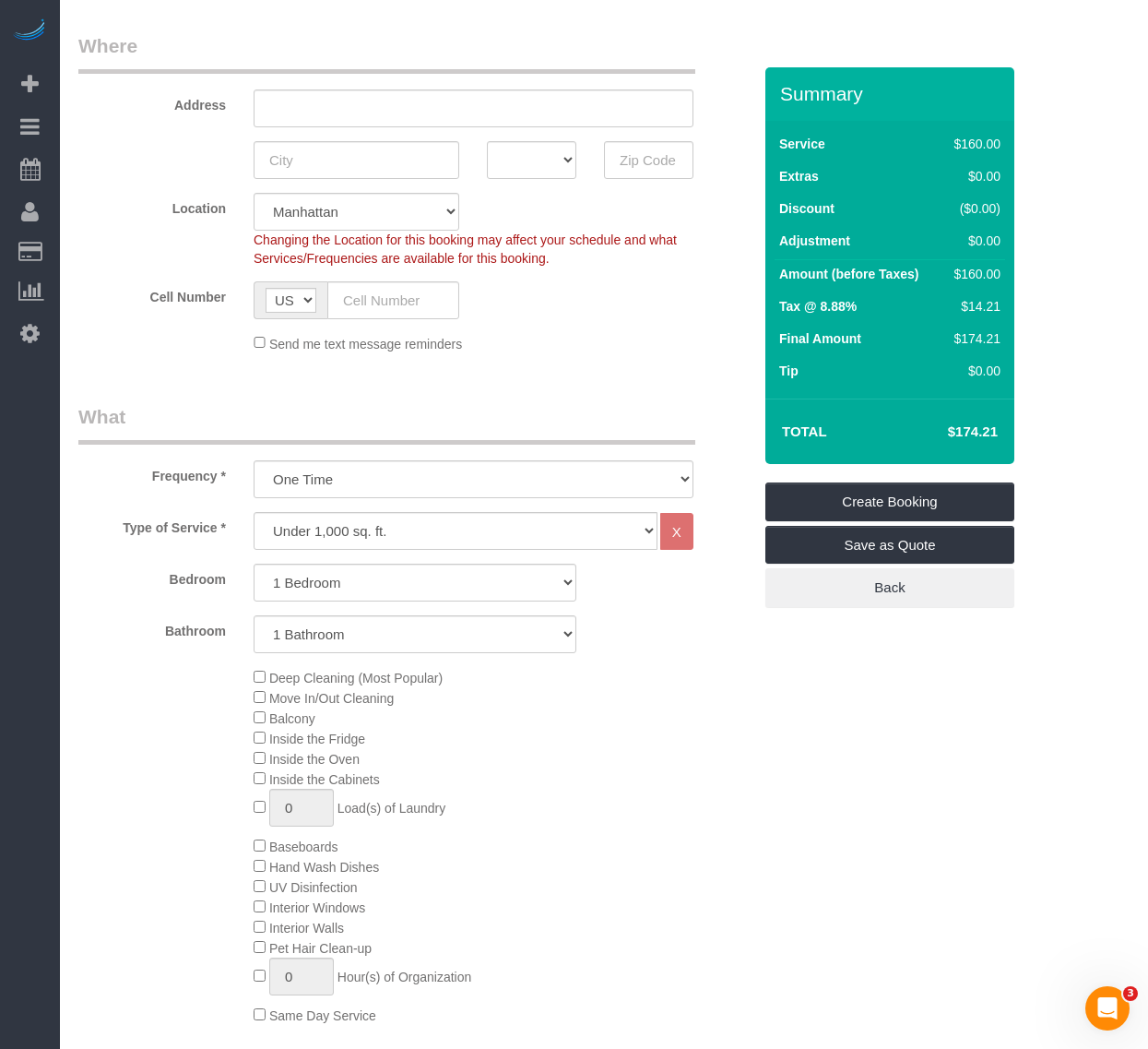
scroll to position [346, 0]
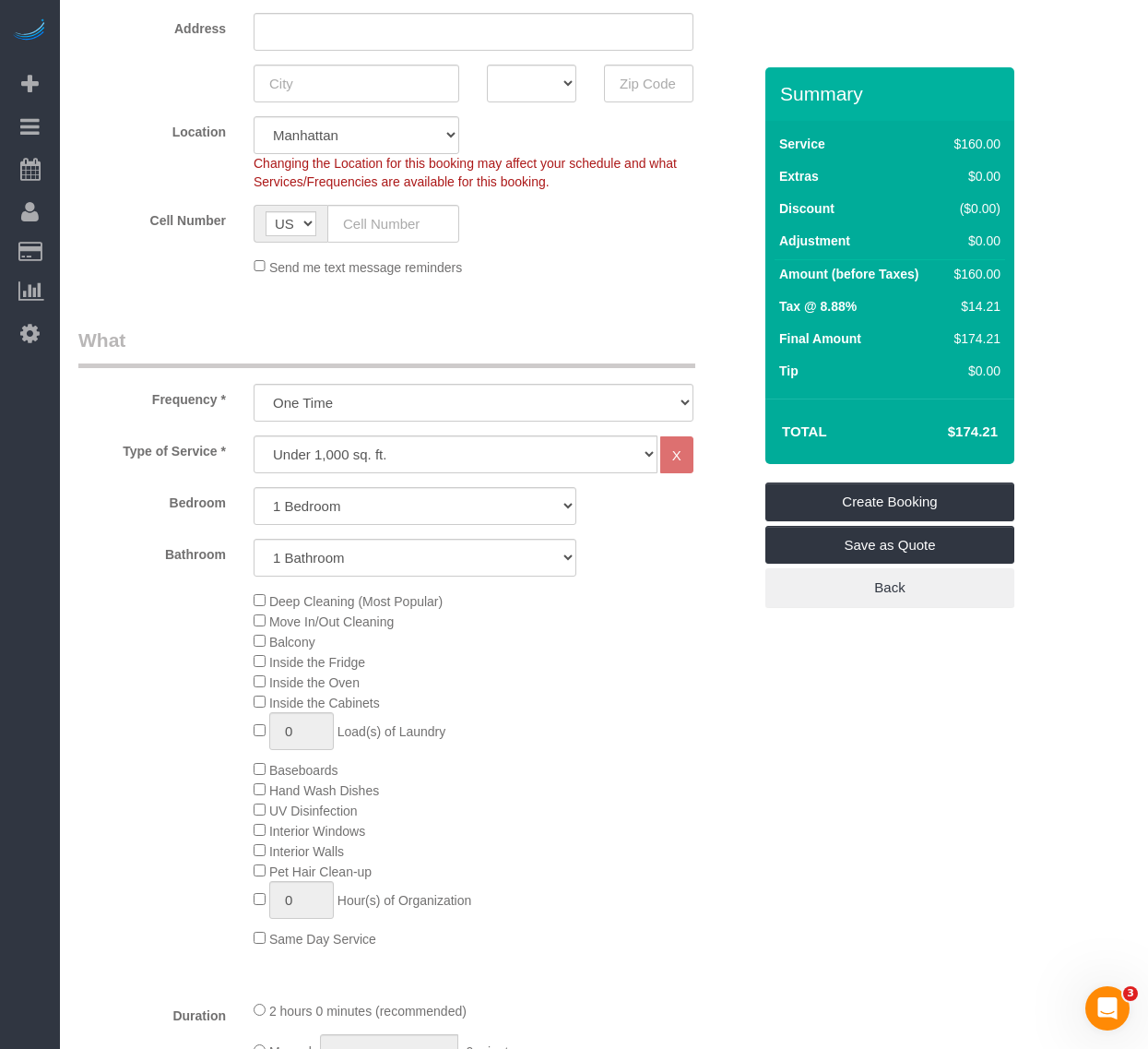
click at [269, 605] on span "Deep Cleaning (Most Popular)" at bounding box center [355, 602] width 173 height 15
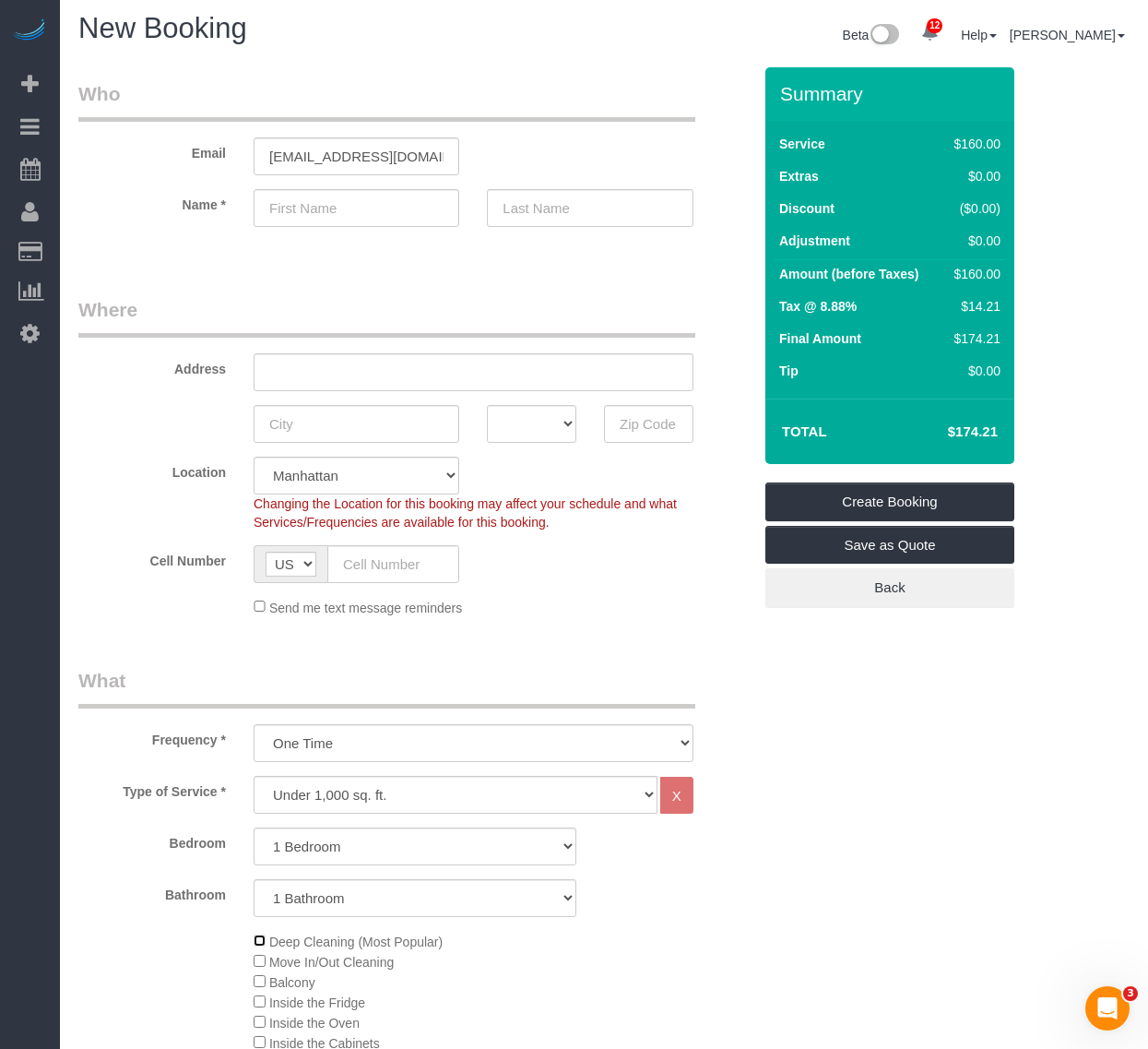
scroll to position [0, 0]
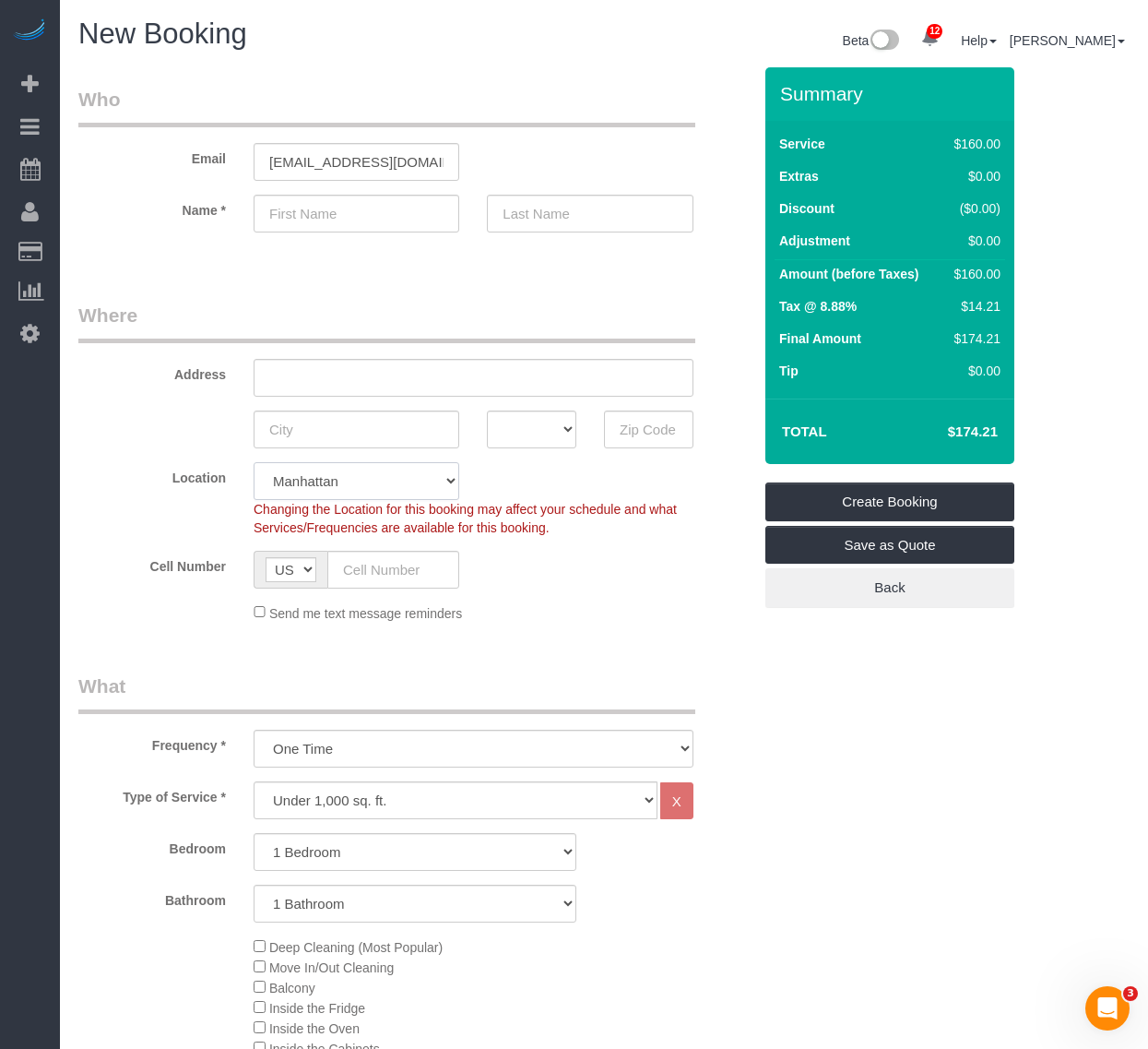
drag, startPoint x: 361, startPoint y: 478, endPoint x: 371, endPoint y: 480, distance: 10.2
click at [361, 478] on select "Manhattan Austin Boston Bronx Brooklyn Charlotte Denver New Jersey Portland Que…" at bounding box center [356, 481] width 205 height 37
select select "11"
click at [254, 462] on select "Manhattan Austin Boston Bronx Brooklyn Charlotte Denver New Jersey Portland Que…" at bounding box center [356, 481] width 205 height 37
select select "object:1604"
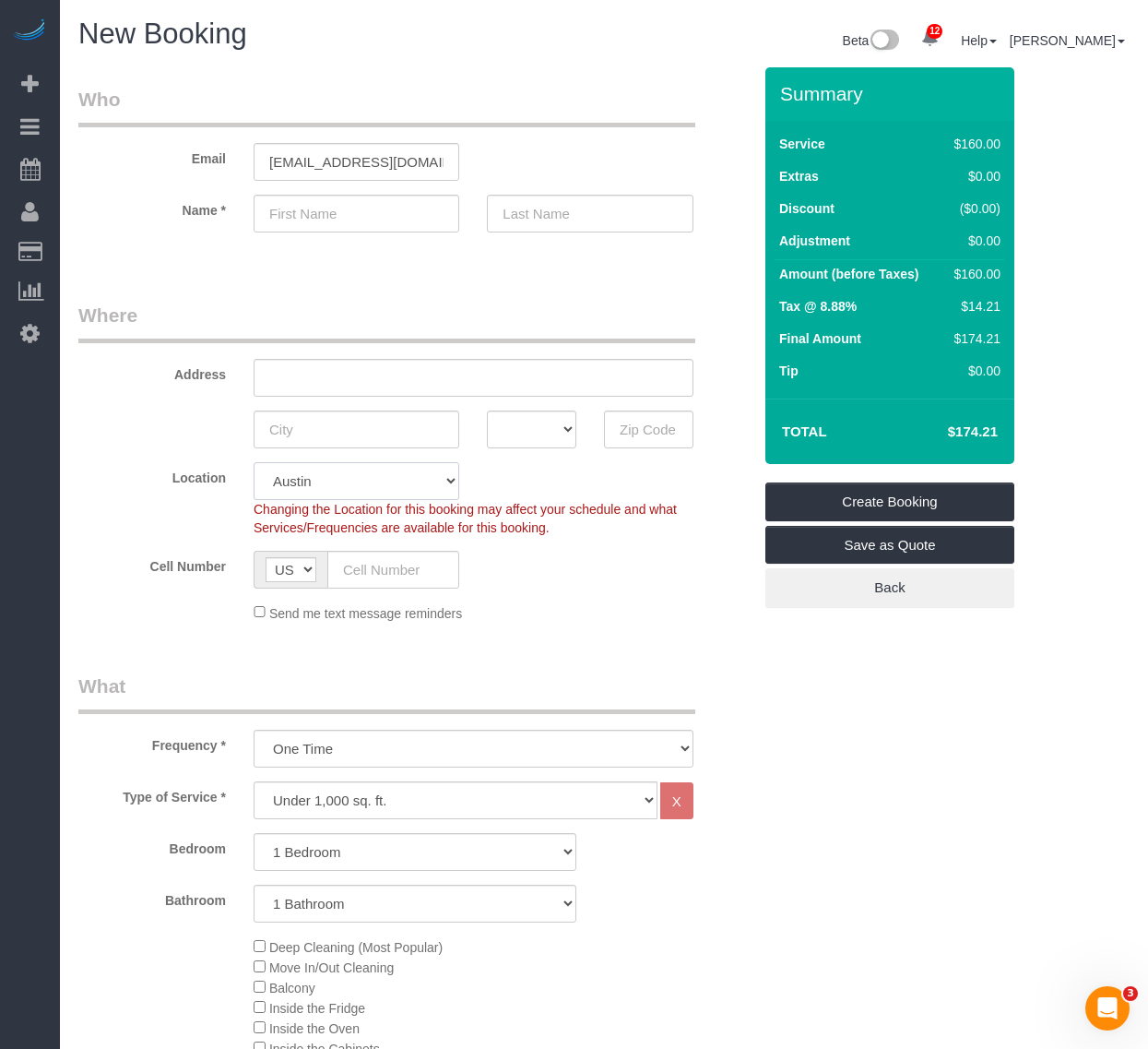
select select "1"
click at [355, 480] on select "Manhattan Austin Boston Bronx Brooklyn Charlotte Denver New Jersey Portland Que…" at bounding box center [356, 481] width 205 height 37
click at [530, 476] on div "Location Manhattan Austin Boston Bronx Brooklyn Charlotte Denver New Jersey Por…" at bounding box center [415, 500] width 701 height 75
drag, startPoint x: 559, startPoint y: 523, endPoint x: 208, endPoint y: 509, distance: 351.3
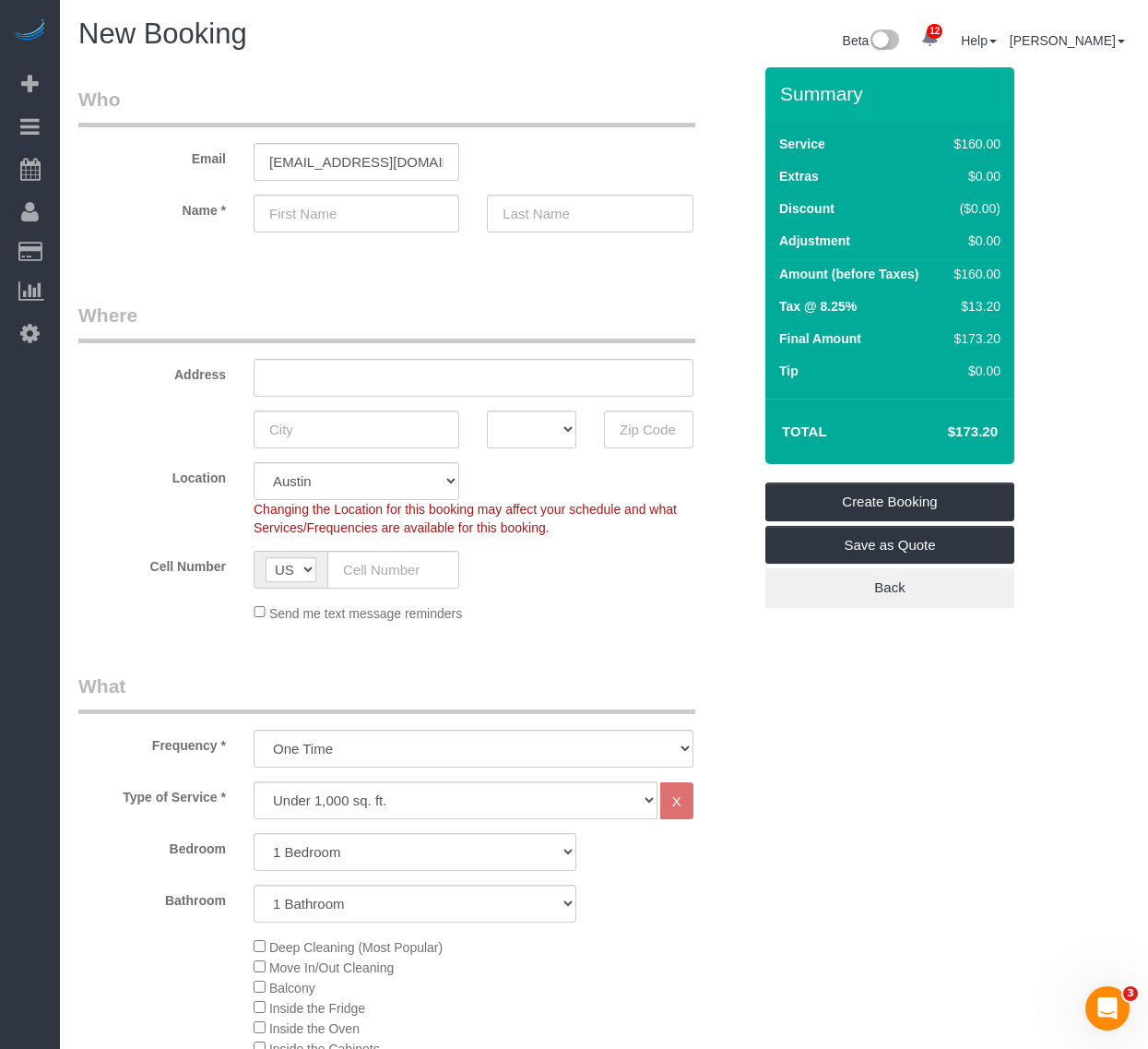
click at [208, 509] on div "Location Manhattan Austin Boston Bronx Brooklyn Charlotte Denver New Jersey Por…" at bounding box center [415, 500] width 701 height 75
click at [604, 583] on div "Cell Number AF AL DZ AD AO AI AQ AG AR AM AW AU AT AZ BS BH BD BB BY BE BZ BJ B…" at bounding box center [415, 570] width 701 height 37
